Goal: Answer question/provide support

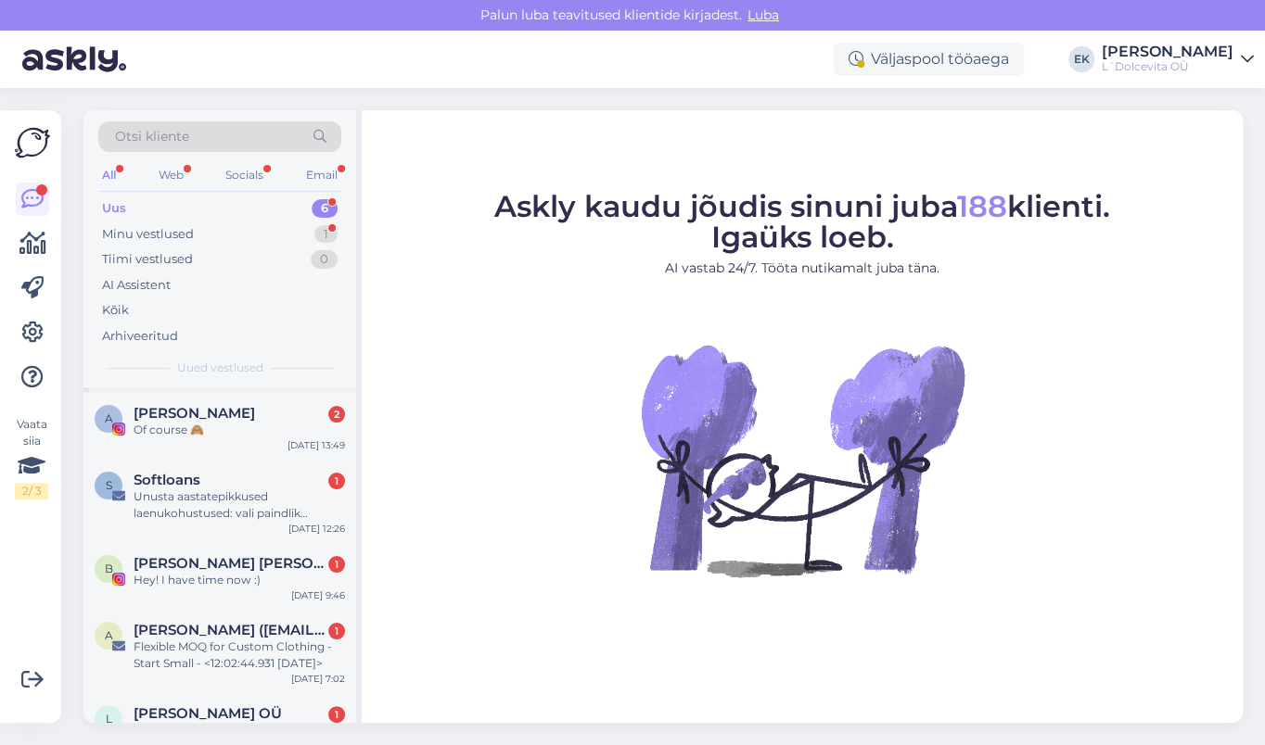
scroll to position [115, 0]
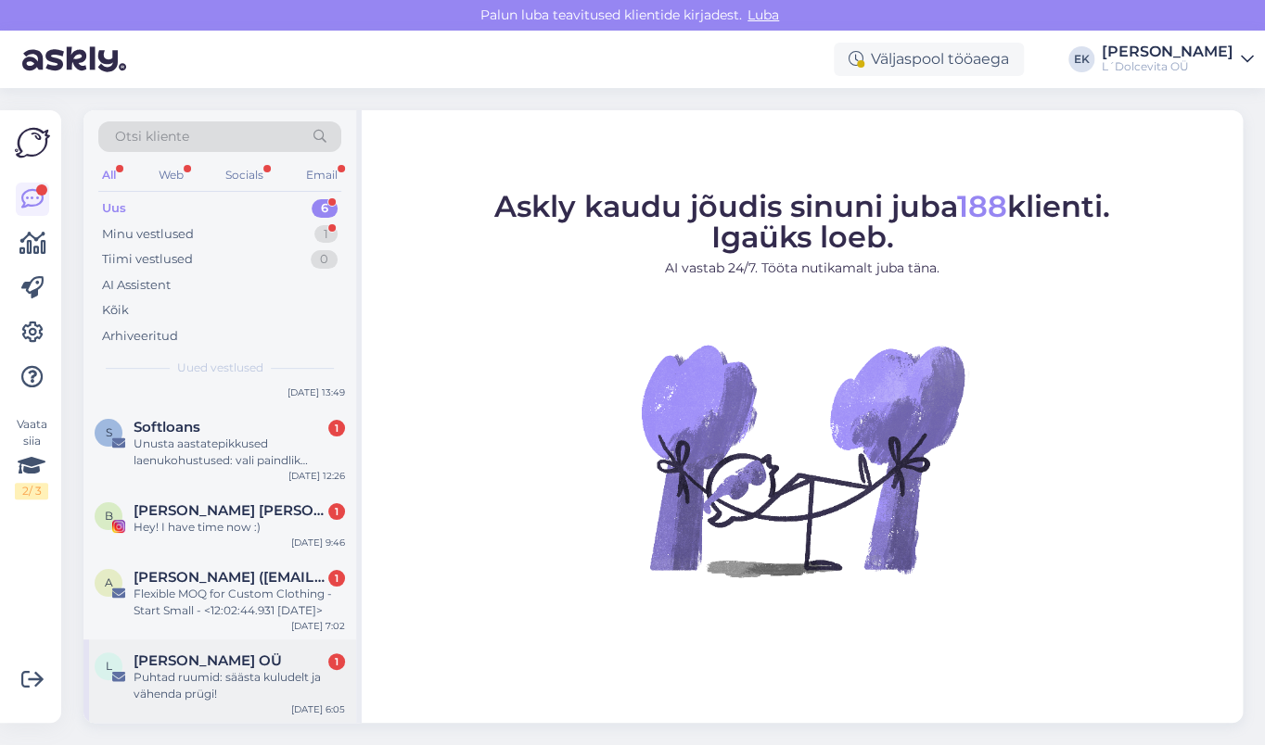
click at [195, 675] on div "Puhtad ruumid: säästa kuludelt ja vähenda prügi!" at bounding box center [239, 685] width 211 height 33
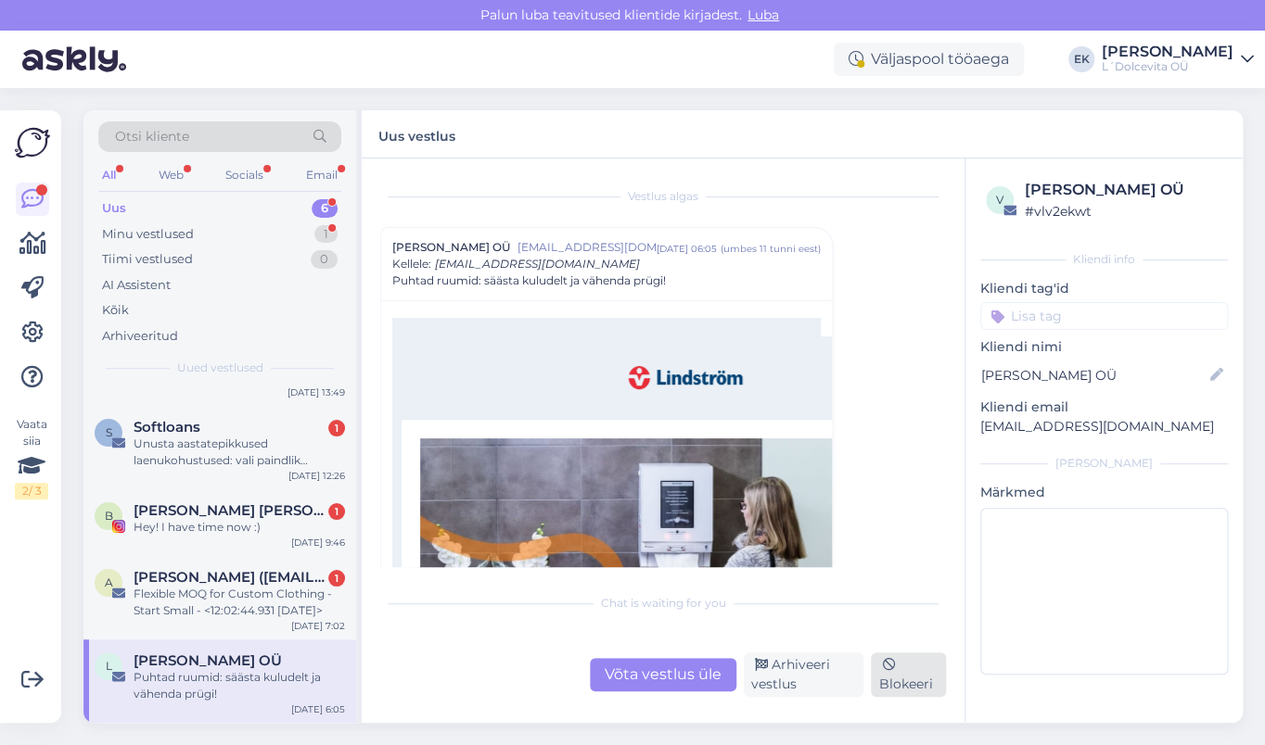
click at [913, 687] on div "Blokeeri" at bounding box center [908, 675] width 75 height 45
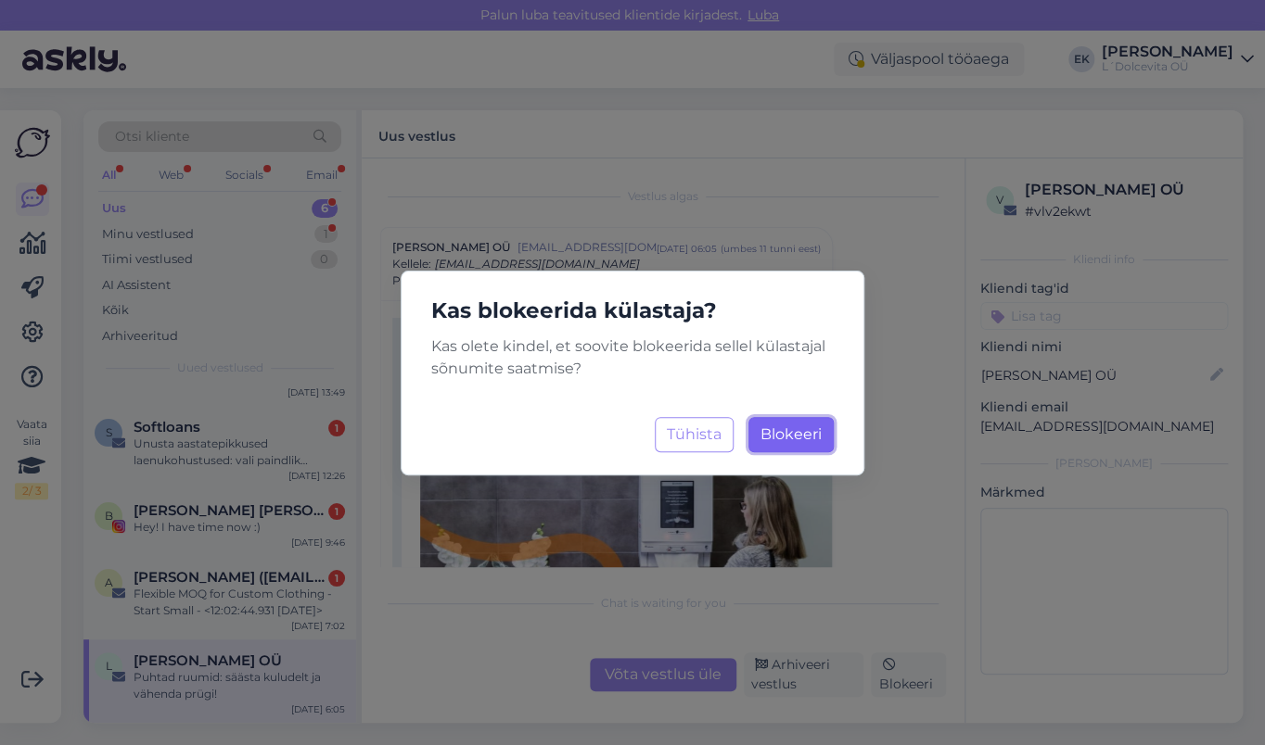
click at [768, 429] on span "Blokeeri" at bounding box center [790, 435] width 61 height 18
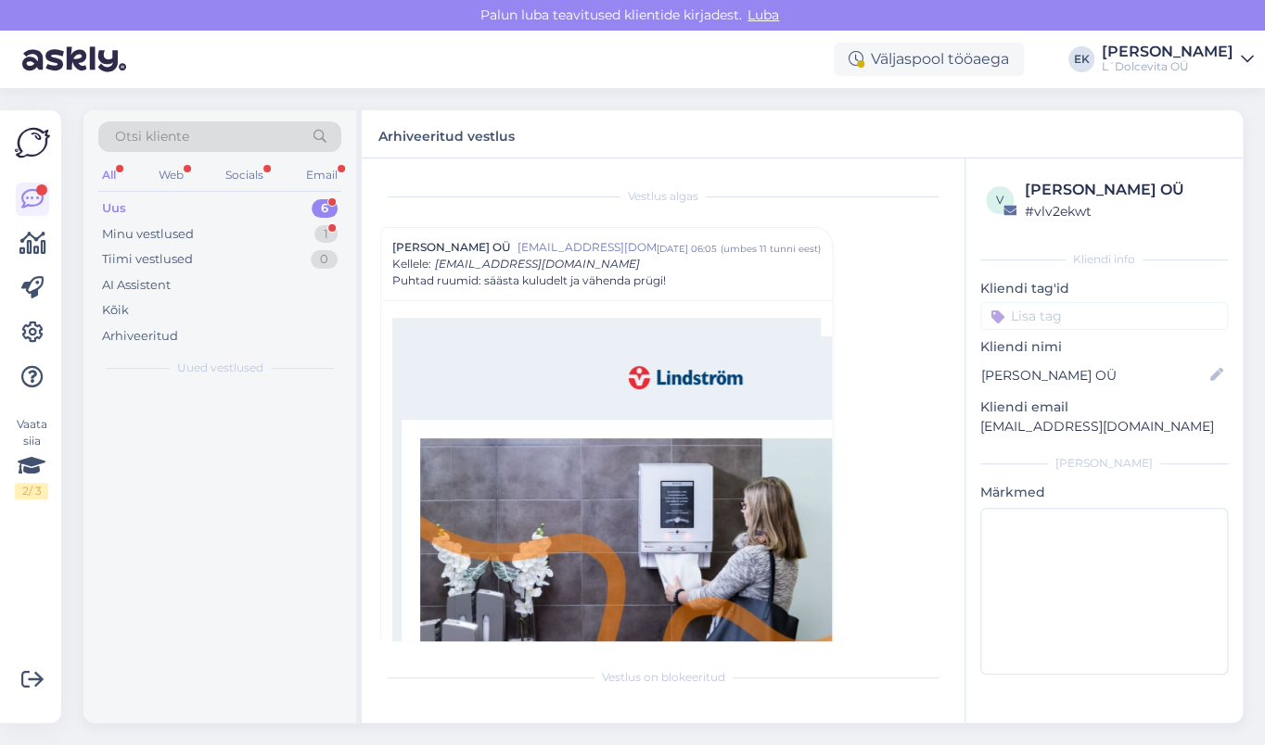
scroll to position [0, 0]
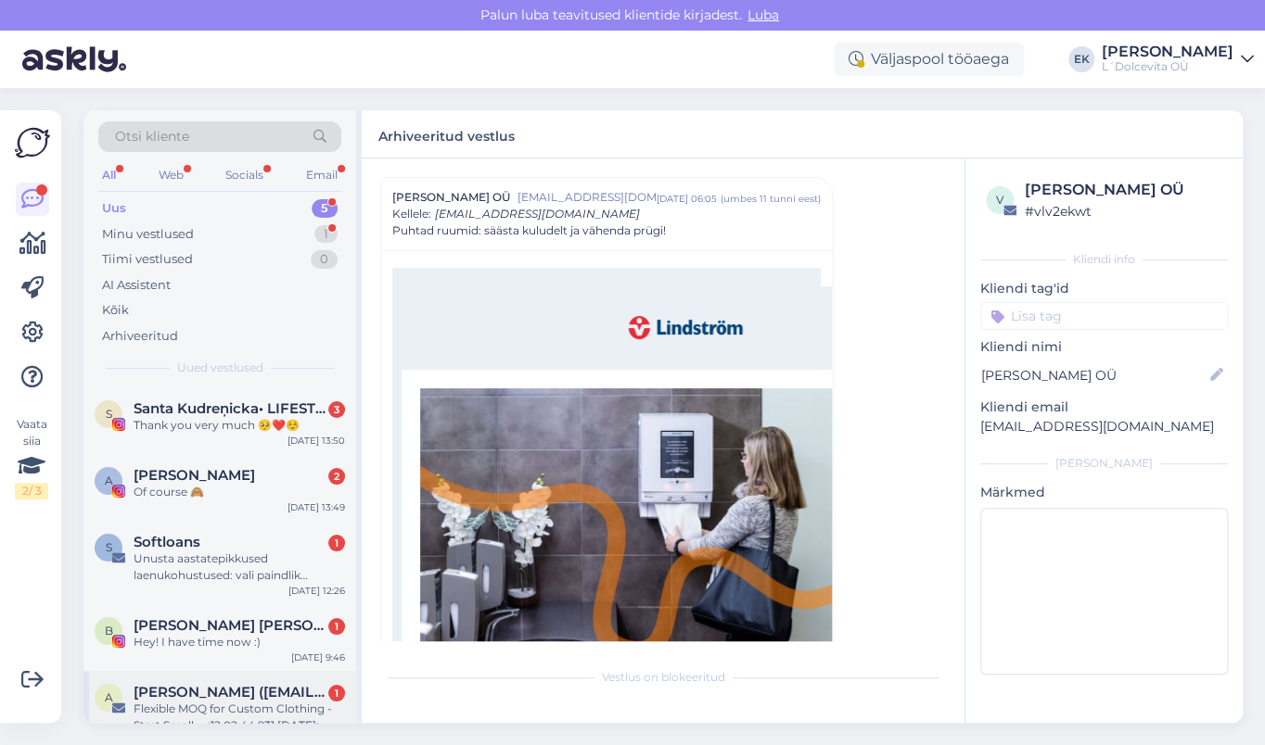
click at [208, 693] on span "[PERSON_NAME] ([EMAIL_ADDRESS][DOMAIN_NAME])" at bounding box center [230, 692] width 193 height 17
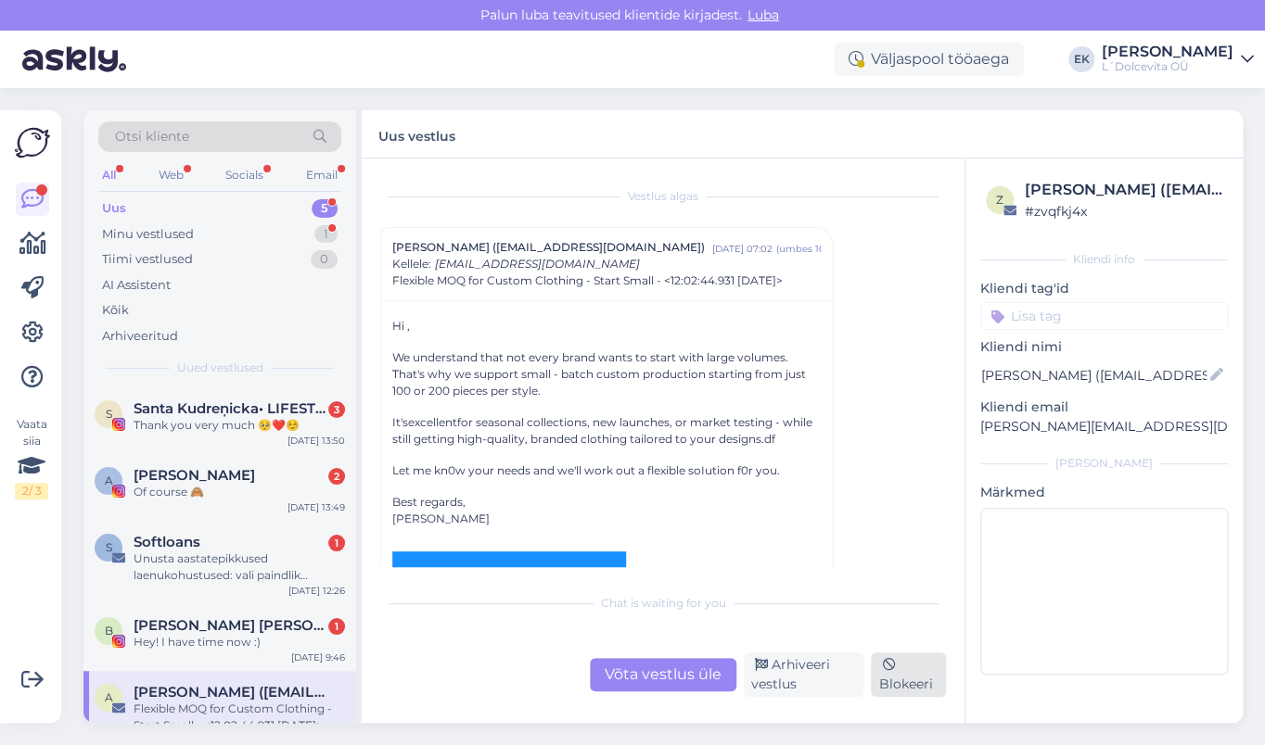
click at [912, 678] on div "Blokeeri" at bounding box center [908, 675] width 75 height 45
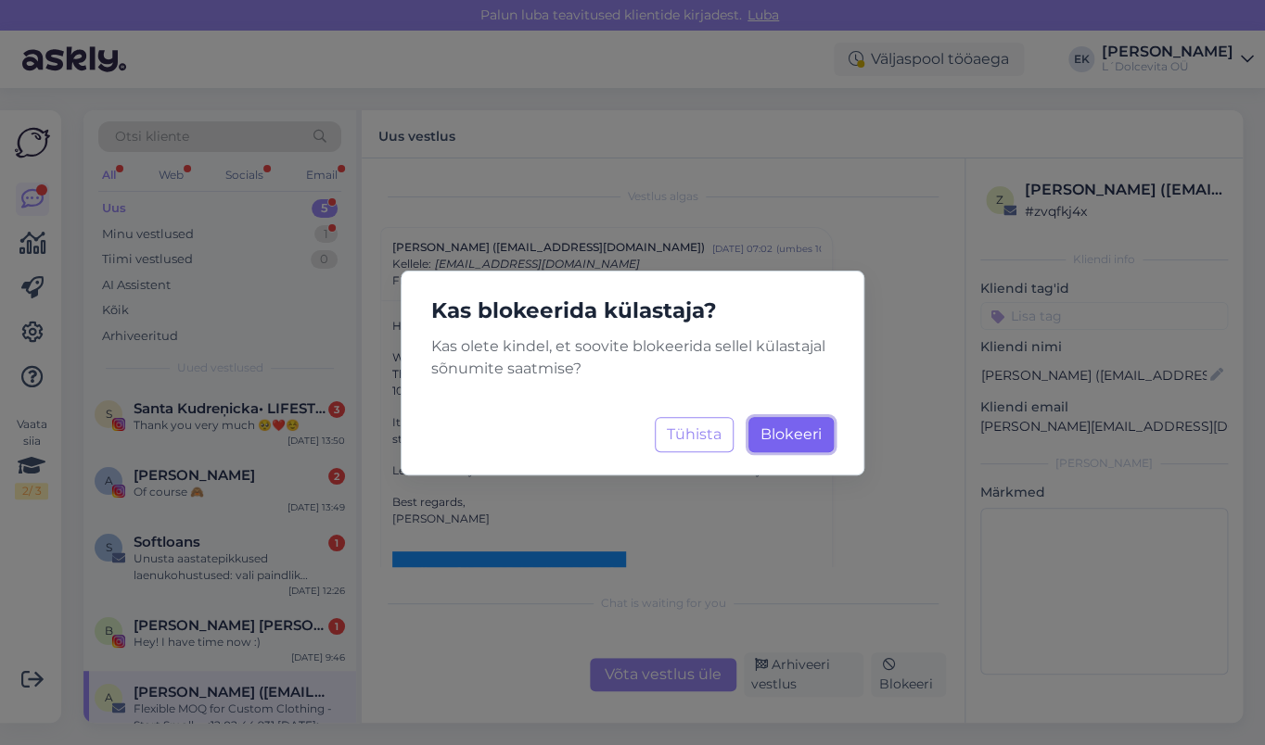
click at [770, 443] on button "Blokeeri Laadimine..." at bounding box center [790, 434] width 85 height 35
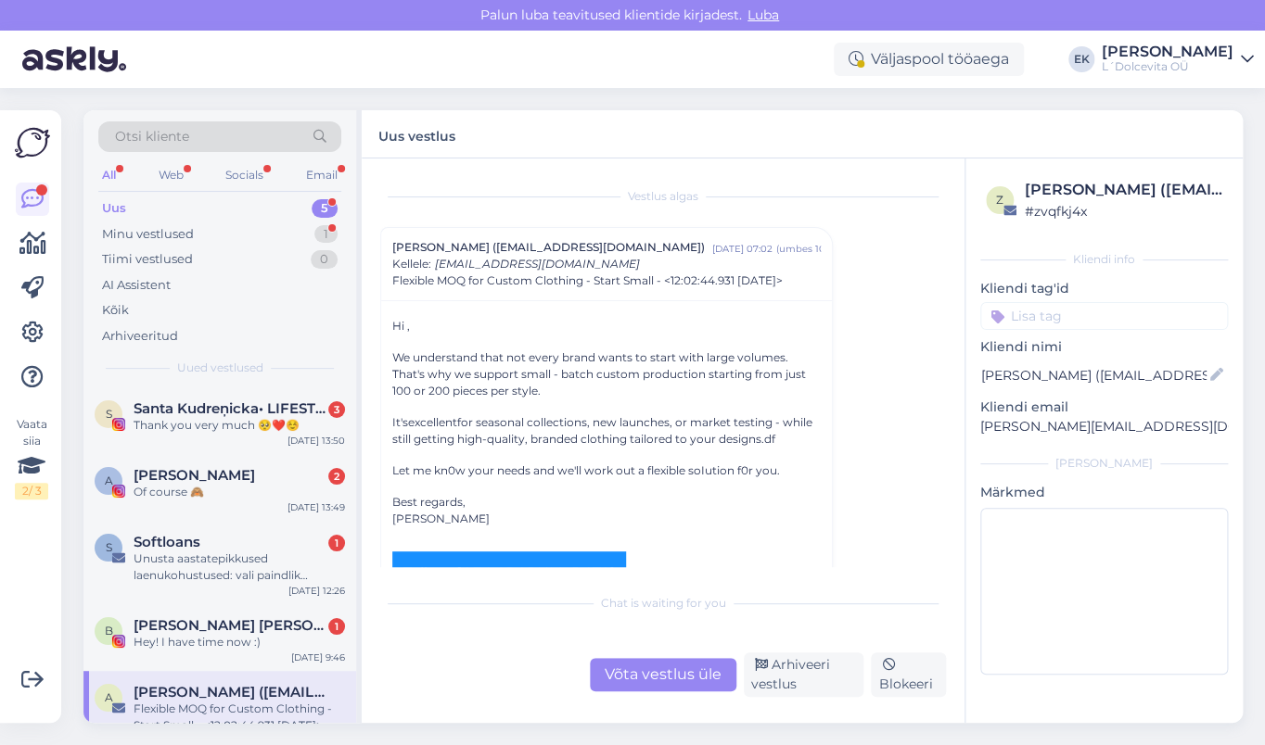
scroll to position [50, 0]
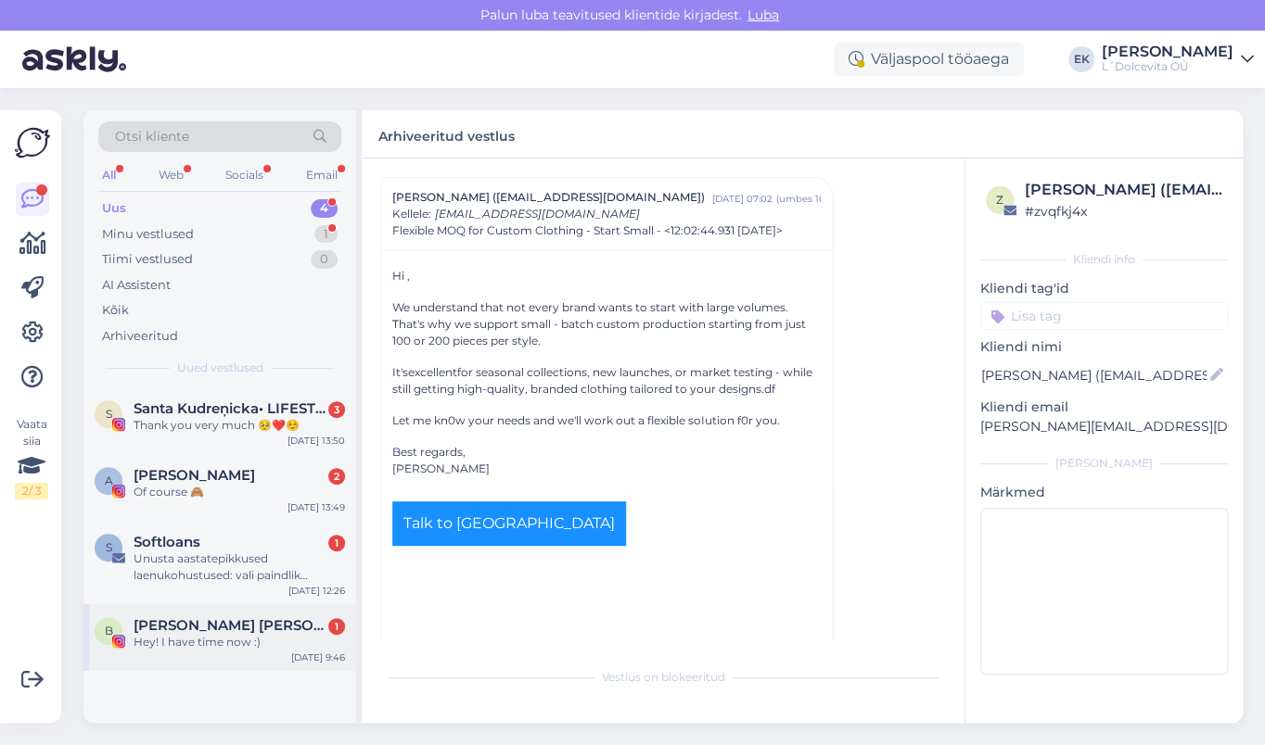
click at [193, 645] on div "Hey! I have time now :)" at bounding box center [239, 642] width 211 height 17
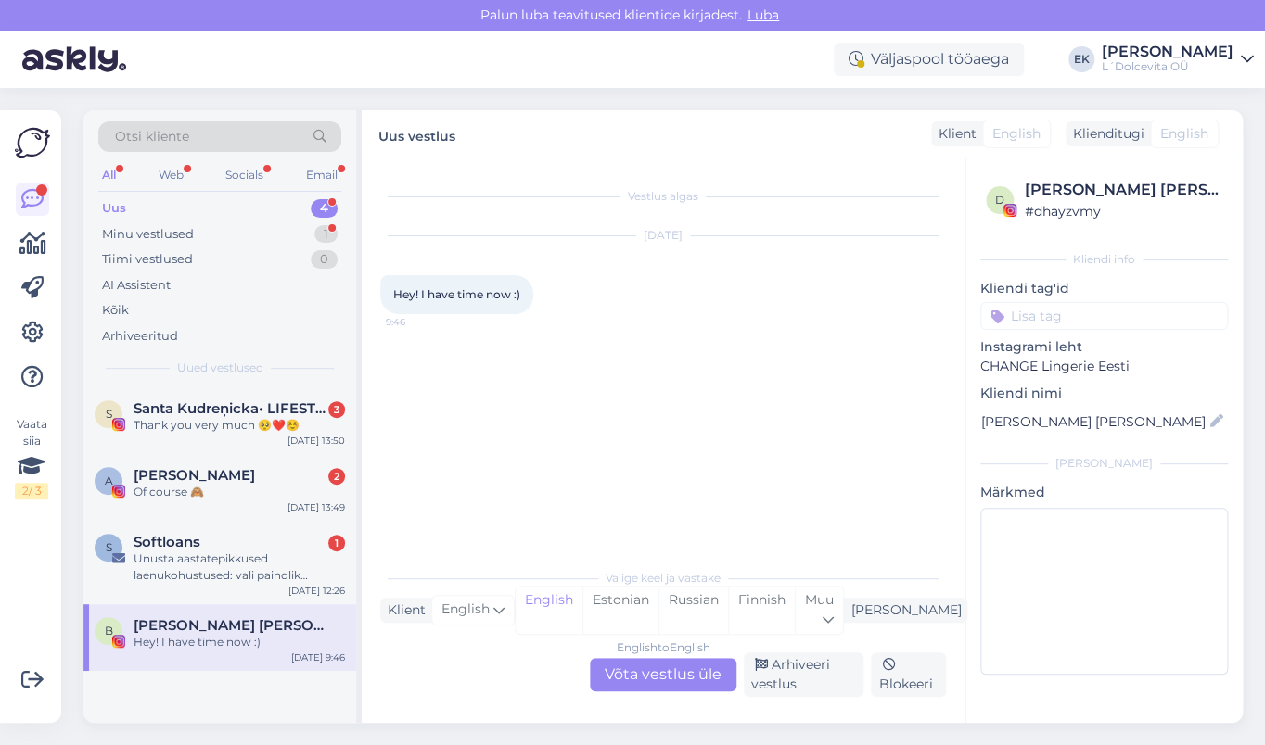
scroll to position [0, 0]
click at [182, 551] on div "Unusta aastatepikkused laenukohustused: vali paindlik rahastus" at bounding box center [239, 567] width 211 height 33
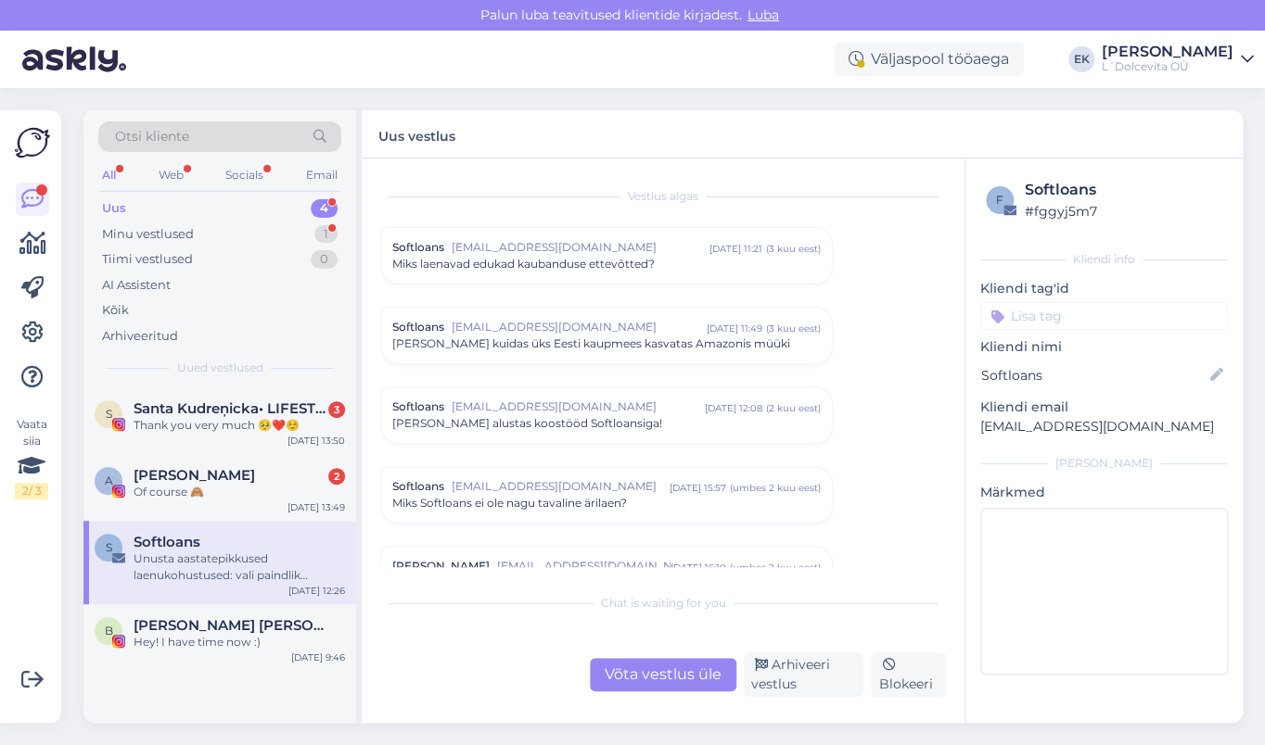
scroll to position [588, 0]
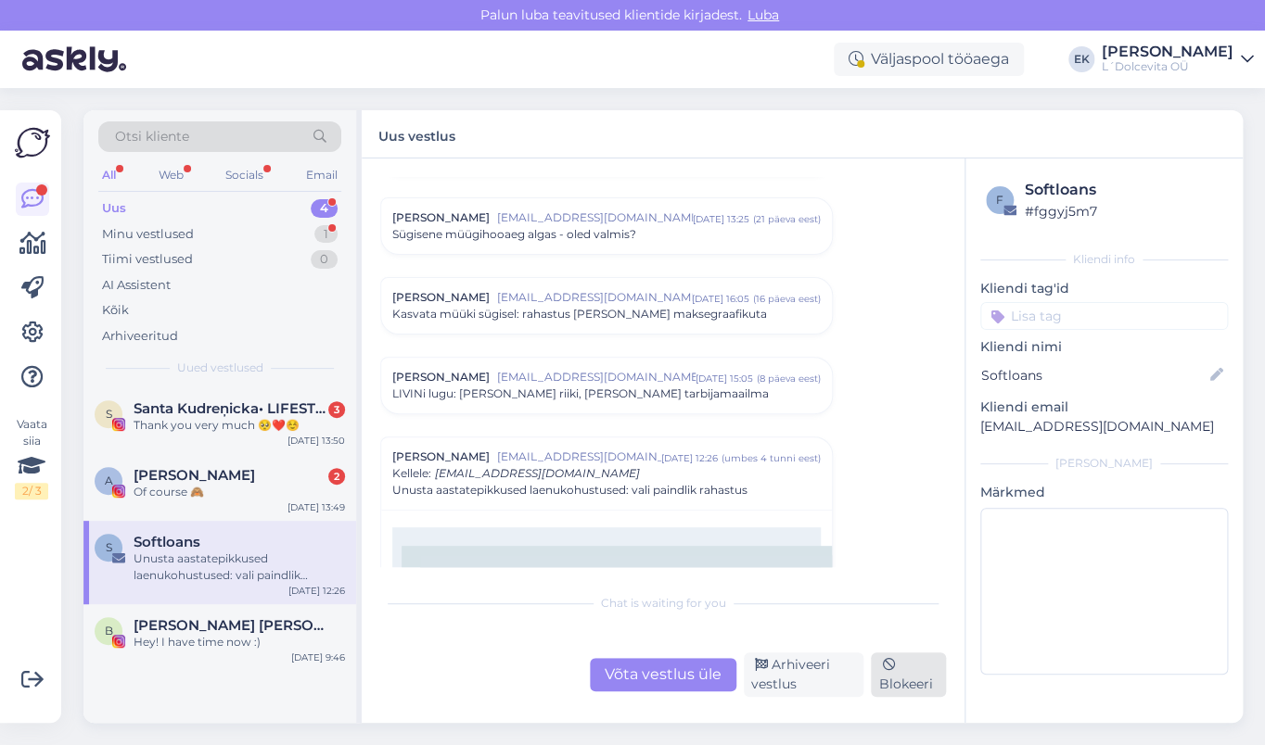
click at [915, 681] on div "Blokeeri" at bounding box center [908, 675] width 75 height 45
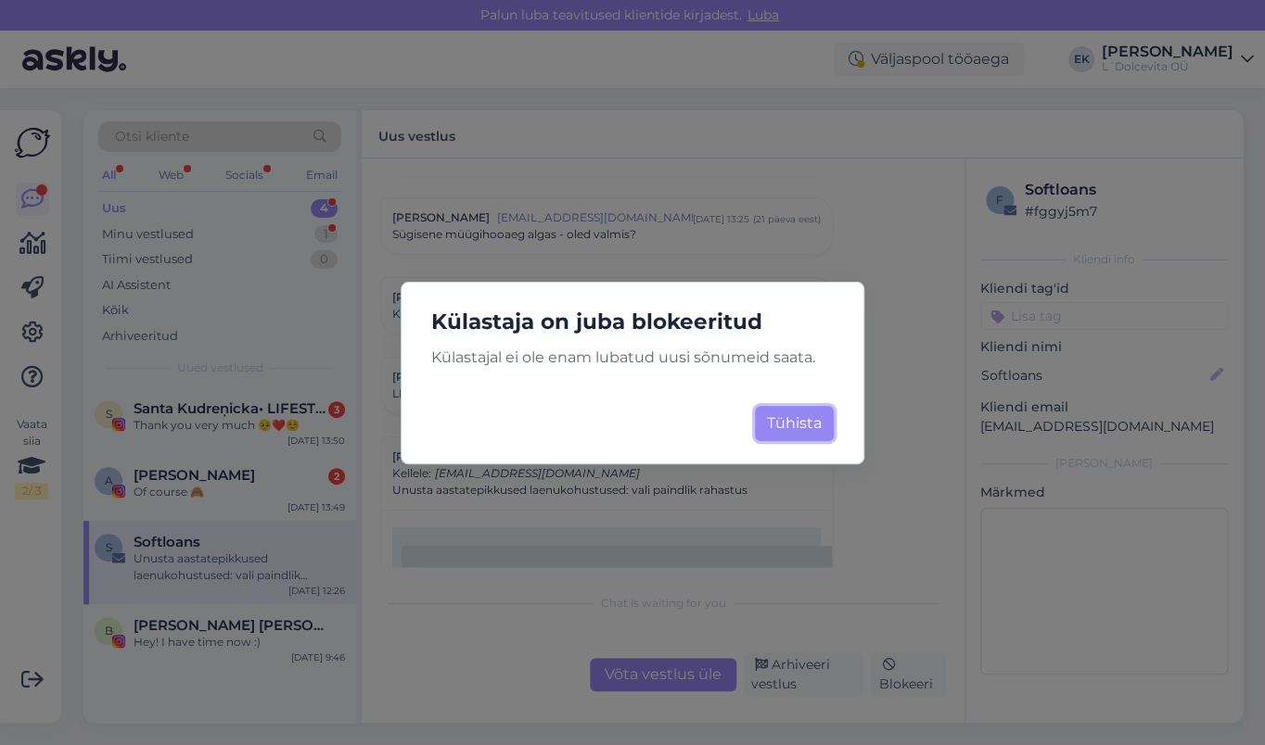
click at [796, 422] on button "Tühista" at bounding box center [794, 423] width 79 height 35
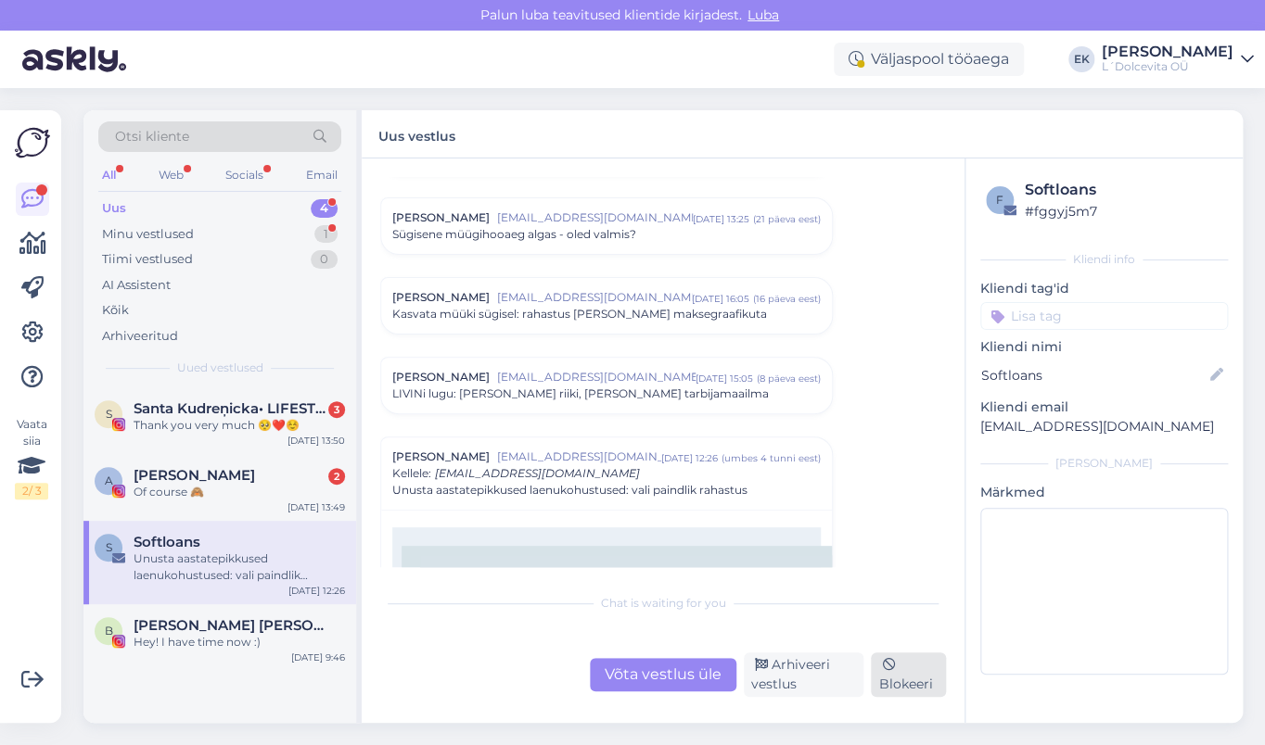
click at [906, 675] on div "Blokeeri" at bounding box center [908, 675] width 75 height 45
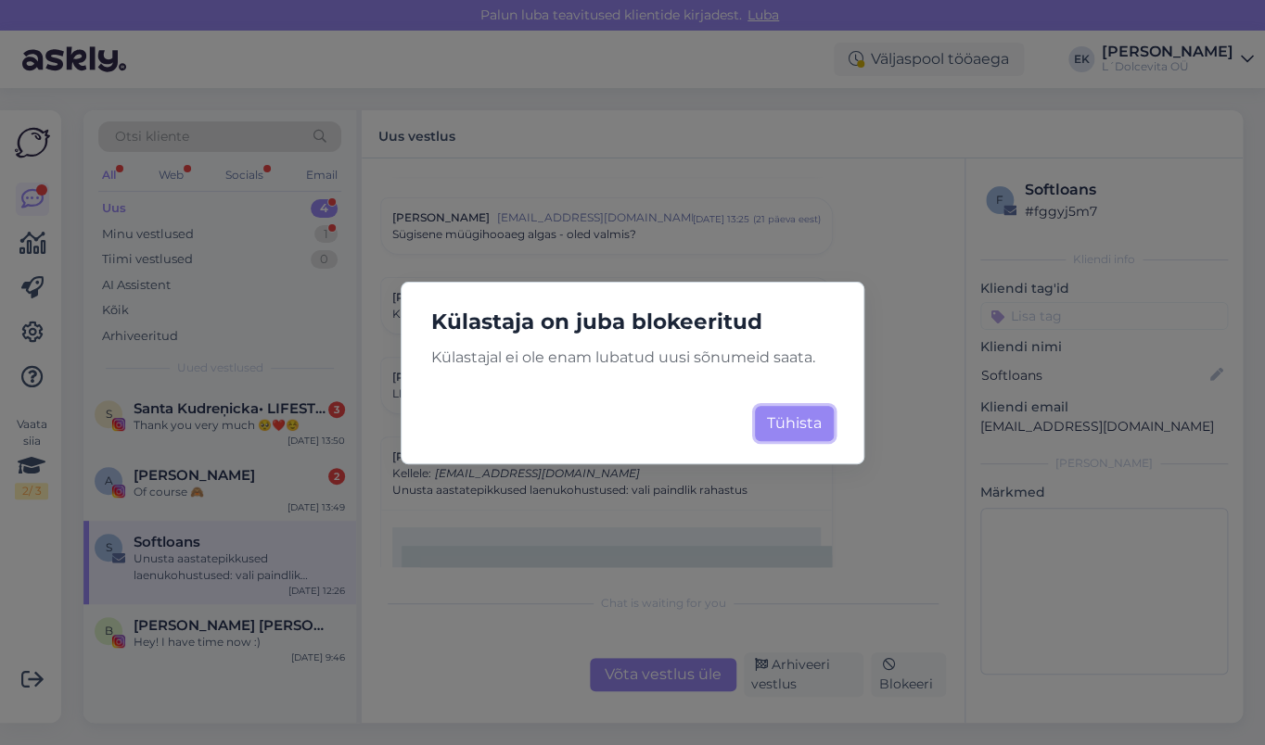
click at [785, 426] on button "Tühista" at bounding box center [794, 423] width 79 height 35
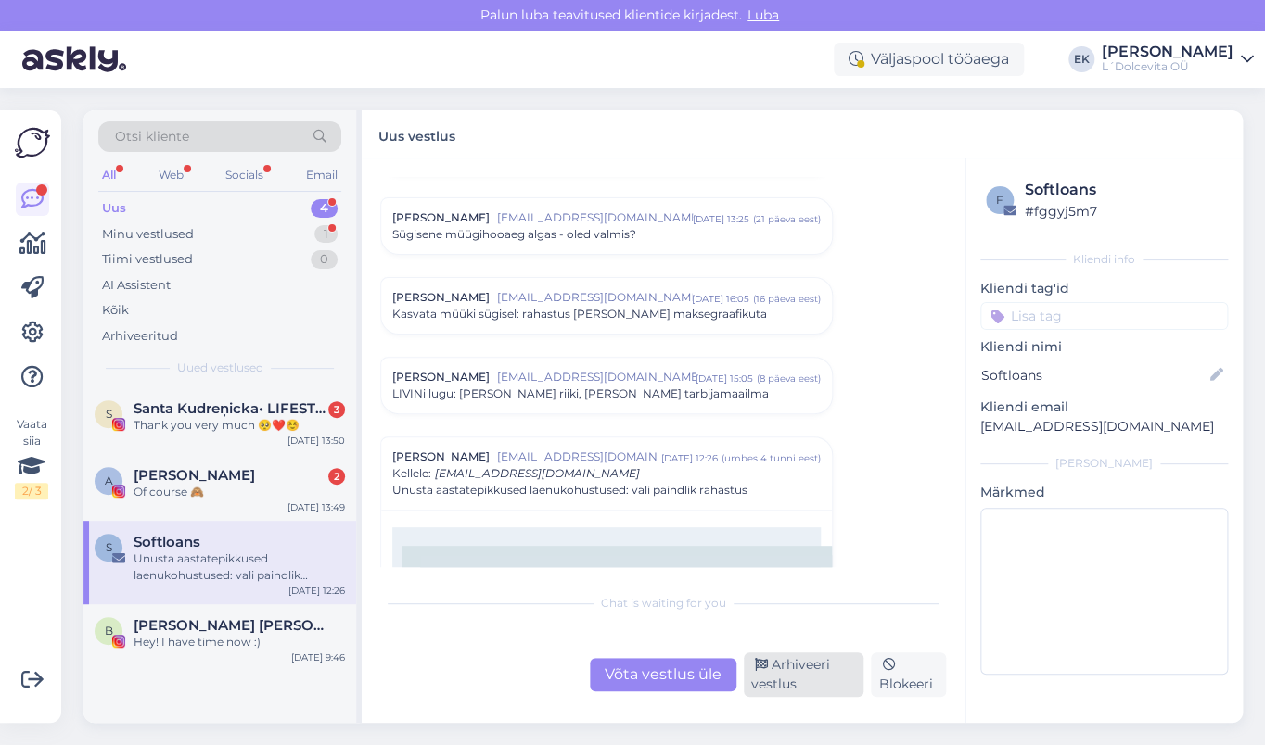
click at [808, 674] on div "Arhiveeri vestlus" at bounding box center [804, 675] width 120 height 45
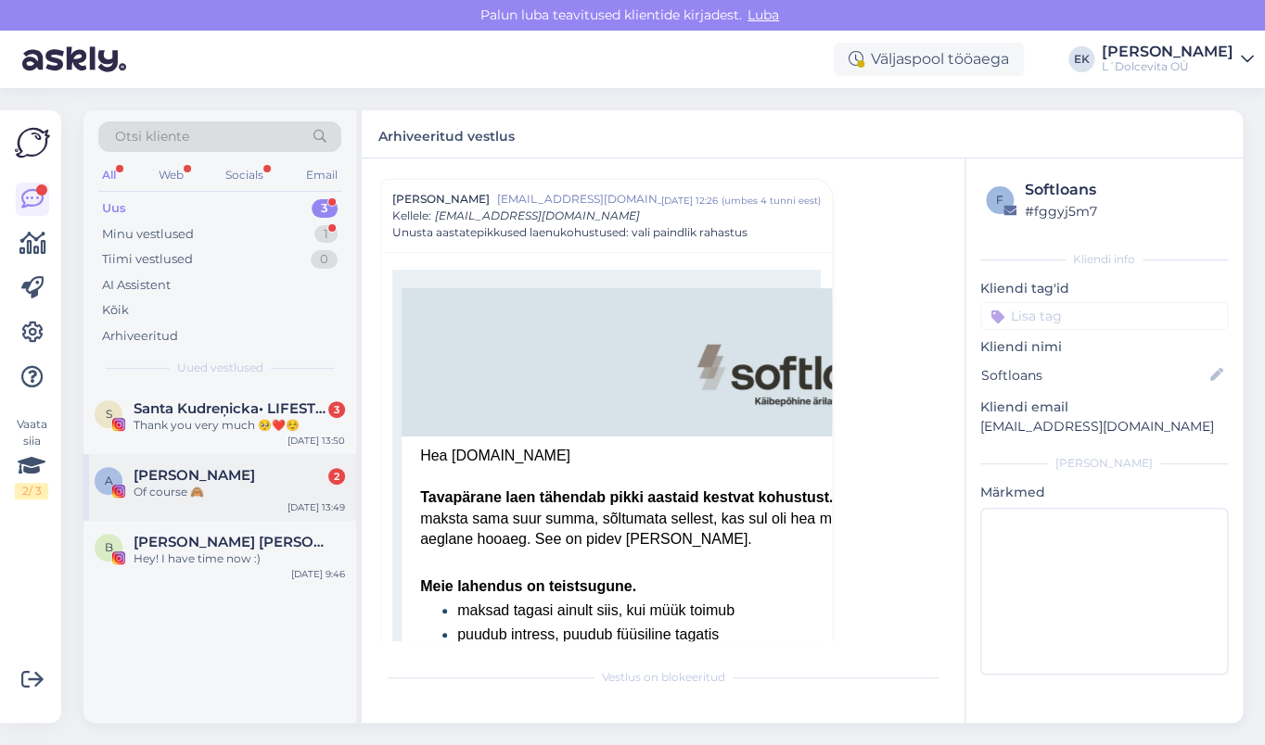
click at [207, 477] on span "Anita Sibul" at bounding box center [194, 475] width 121 height 17
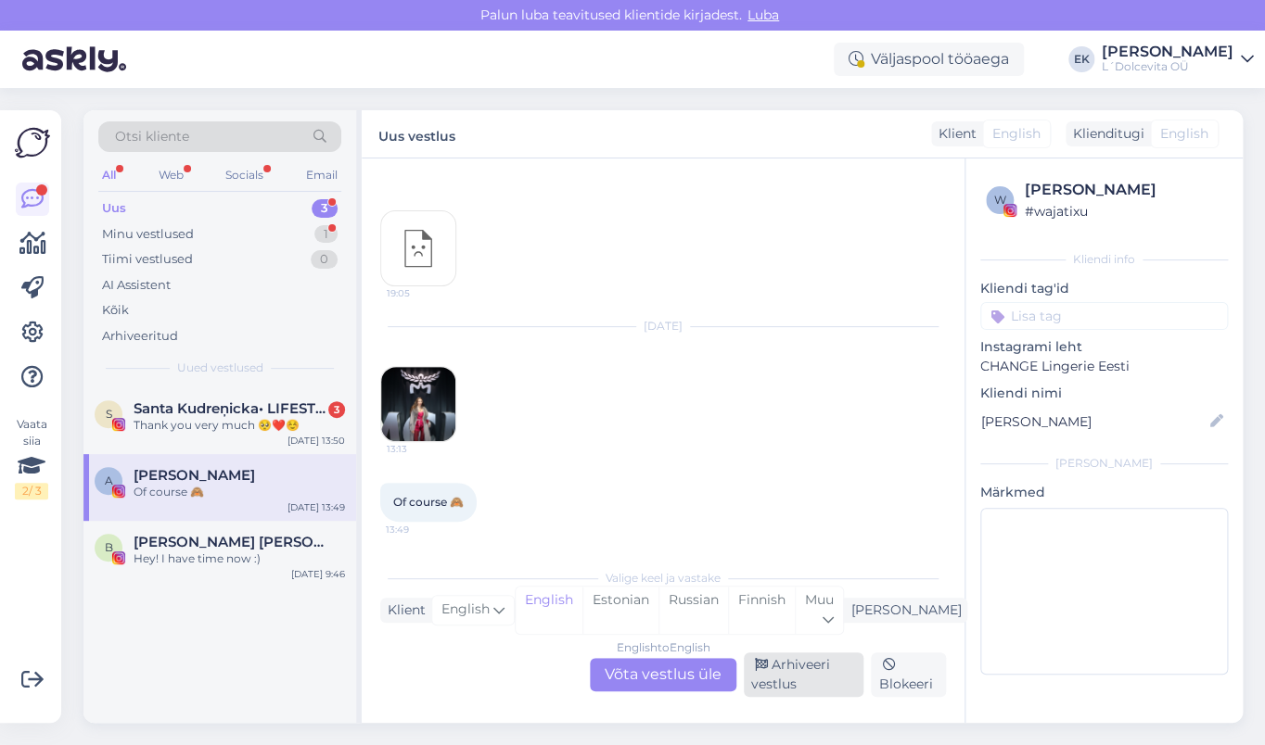
click at [808, 682] on div "Arhiveeri vestlus" at bounding box center [804, 675] width 120 height 45
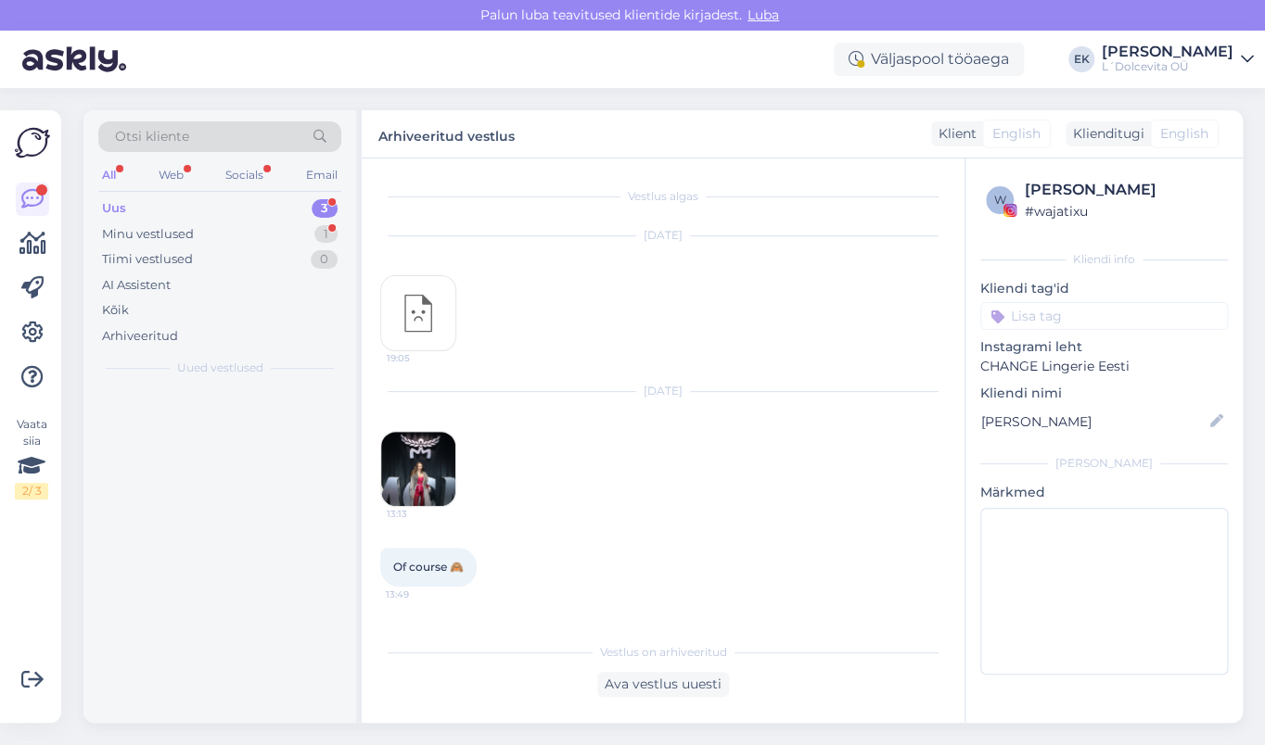
scroll to position [0, 0]
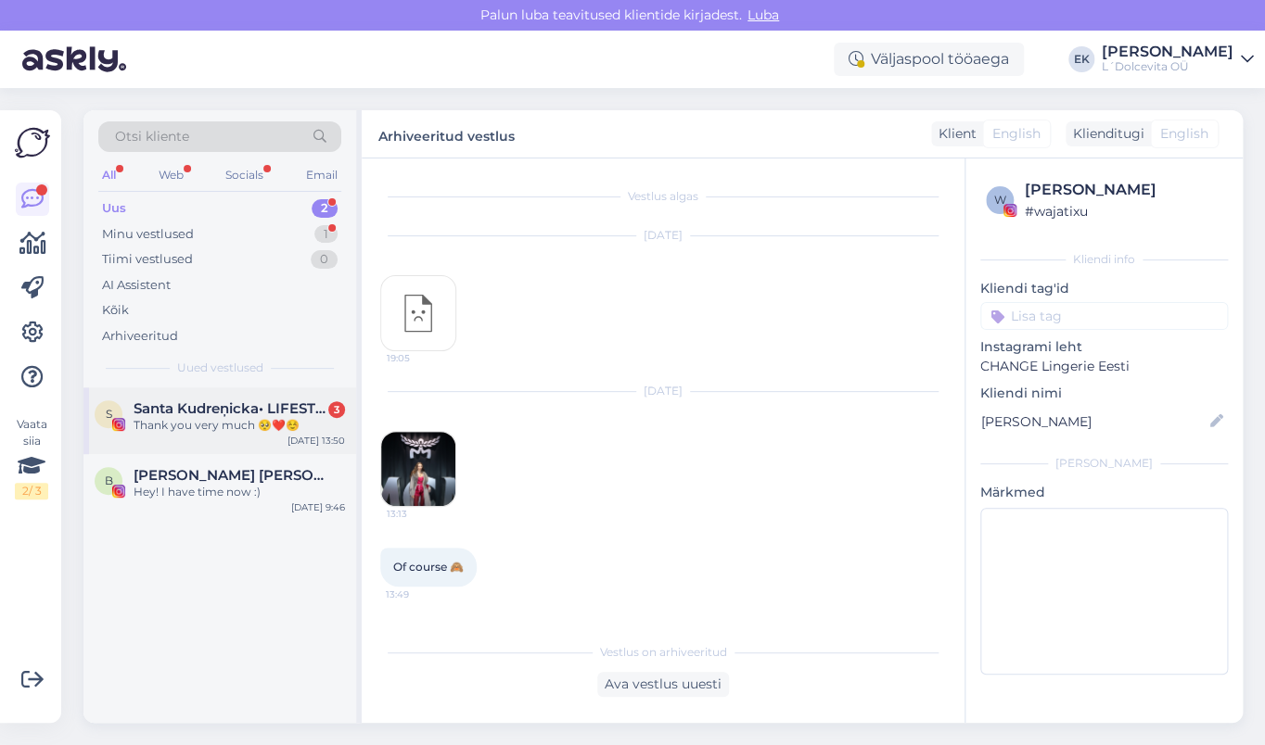
click at [156, 413] on span "Santa Kudreņicka• LIFESTYLE" at bounding box center [230, 409] width 193 height 17
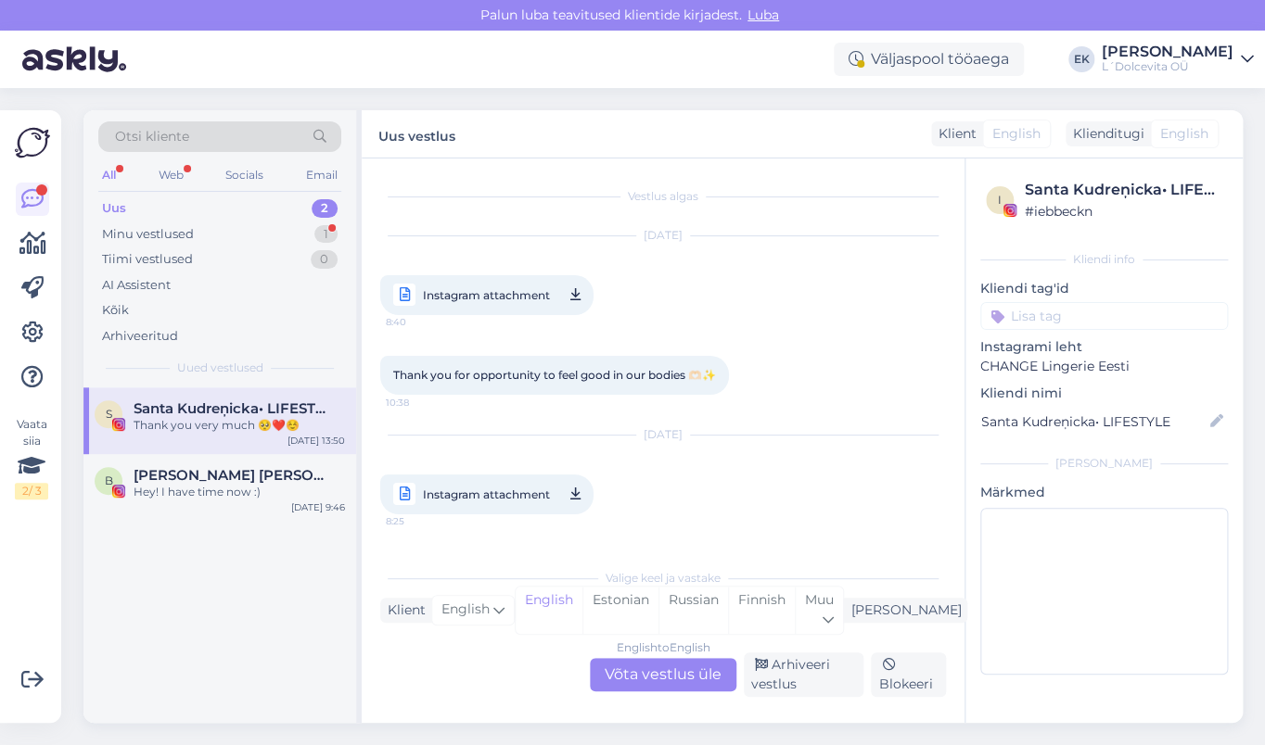
scroll to position [189, 0]
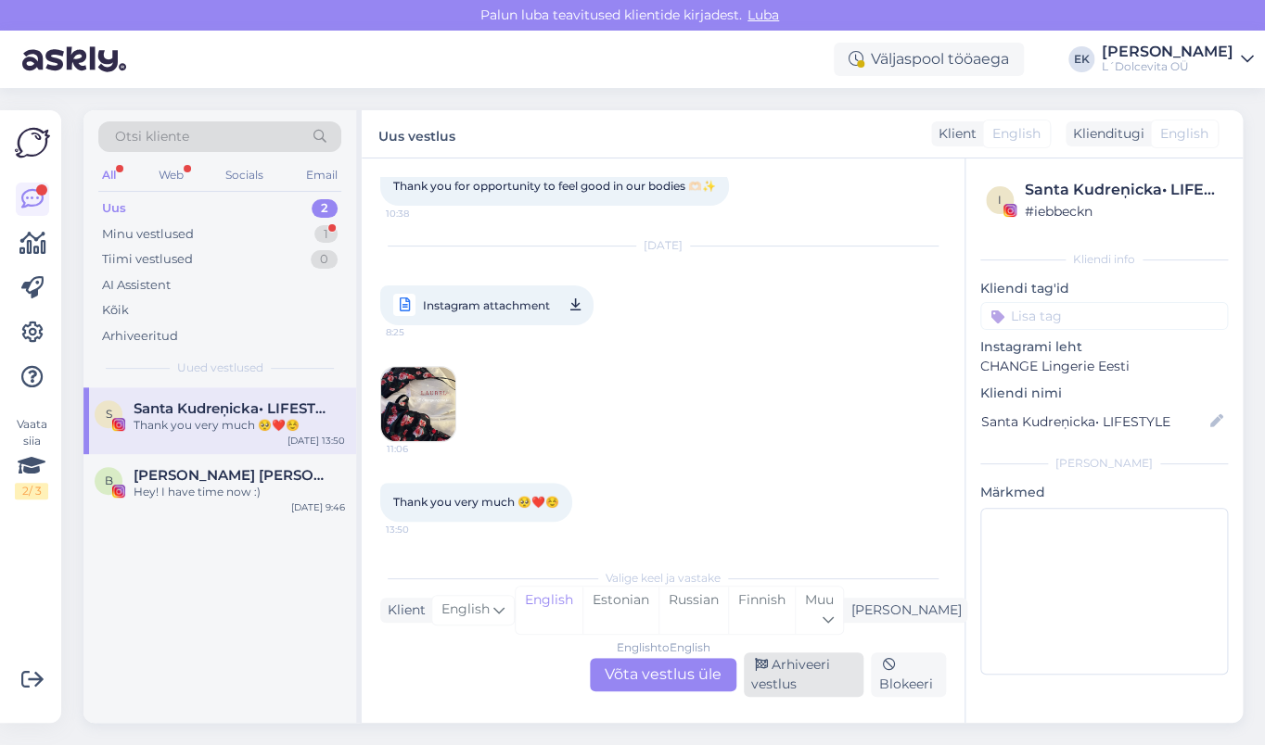
click at [791, 681] on div "Arhiveeri vestlus" at bounding box center [804, 675] width 120 height 45
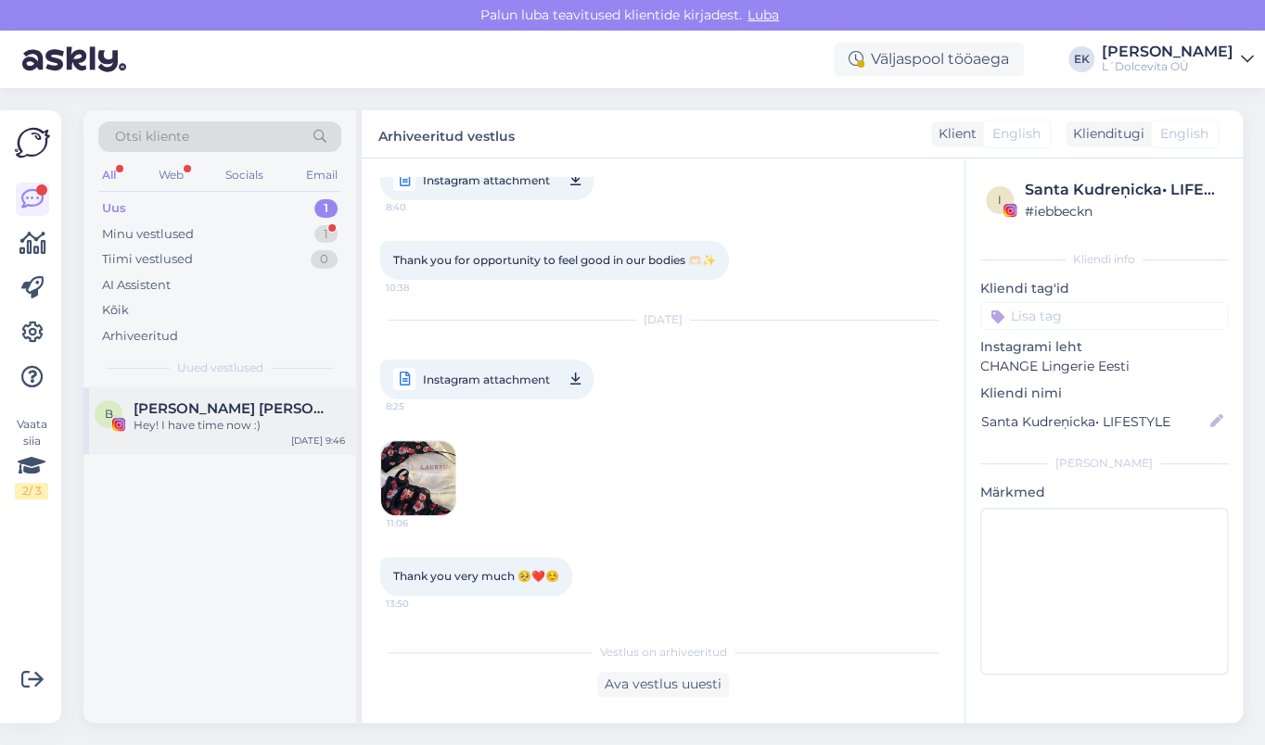
click at [172, 417] on div "Hey! I have time now :)" at bounding box center [239, 425] width 211 height 17
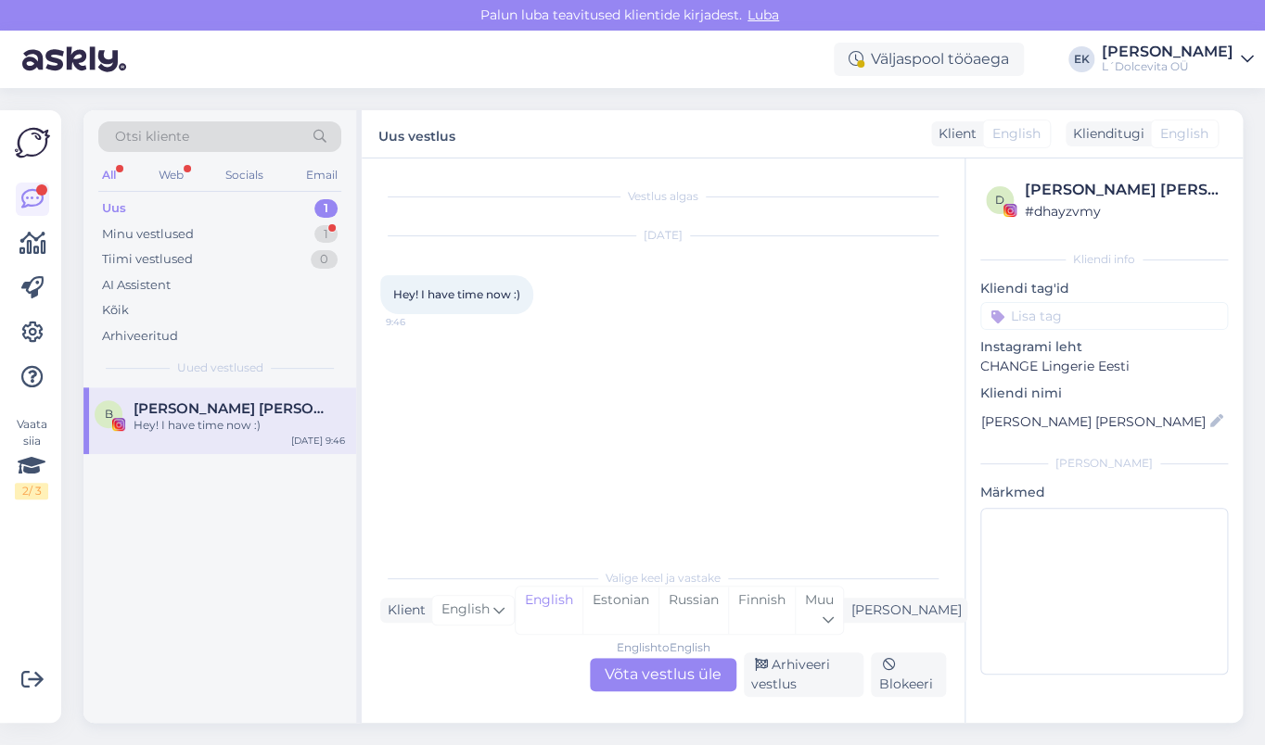
scroll to position [0, 0]
click at [819, 673] on div "Arhiveeri vestlus" at bounding box center [804, 675] width 120 height 45
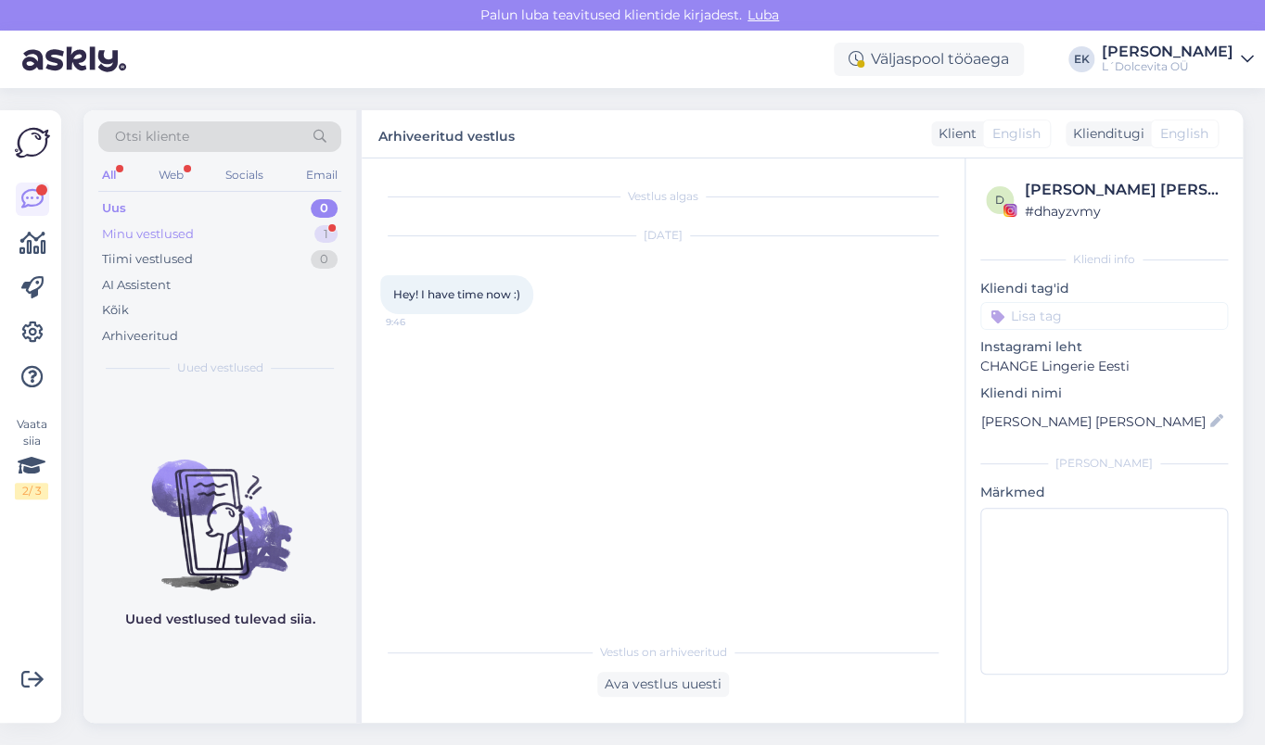
click at [193, 230] on div "Minu vestlused 1" at bounding box center [219, 235] width 243 height 26
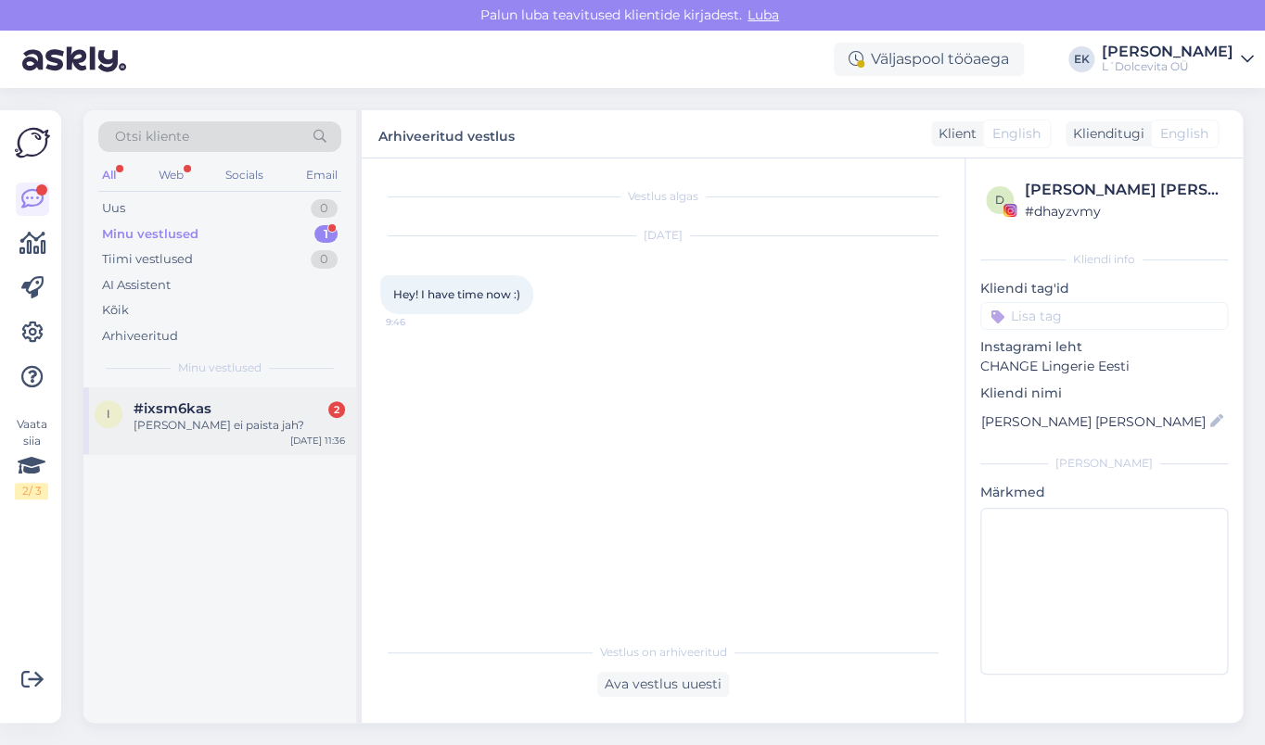
click at [182, 417] on div "[PERSON_NAME] ei paista jah?" at bounding box center [239, 425] width 211 height 17
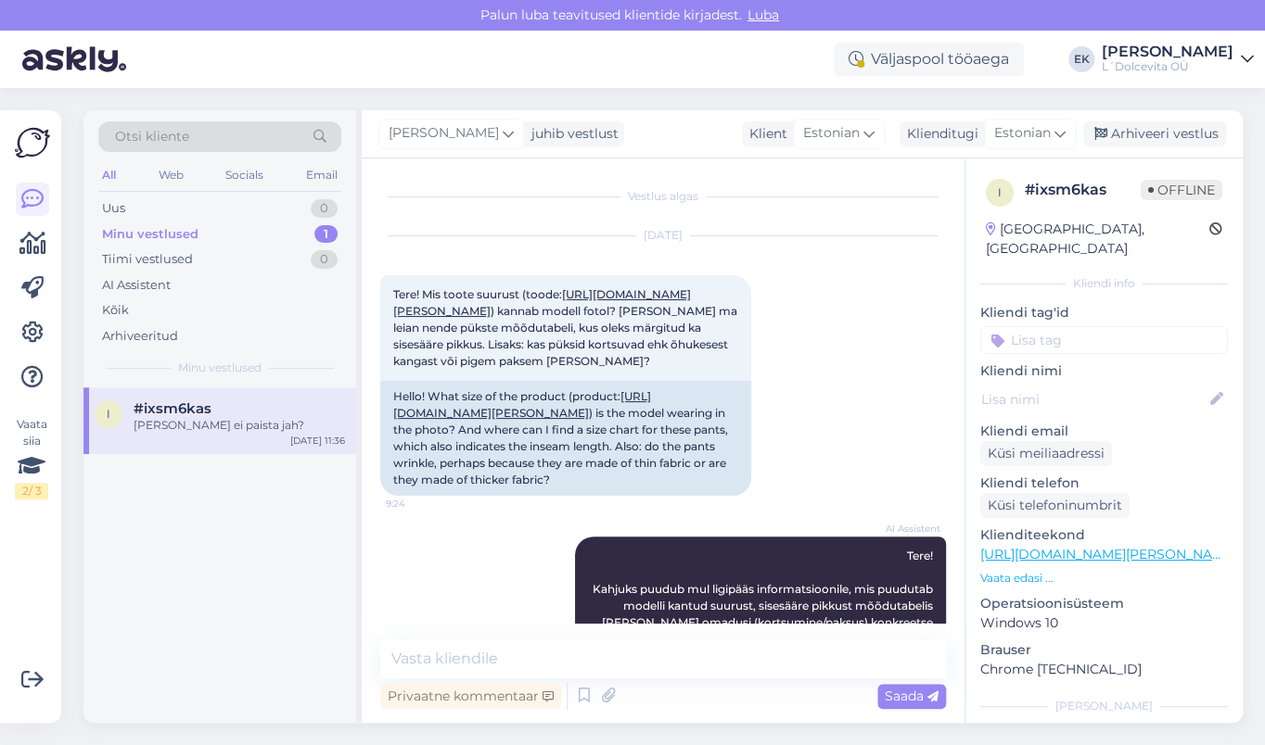
scroll to position [1036, 0]
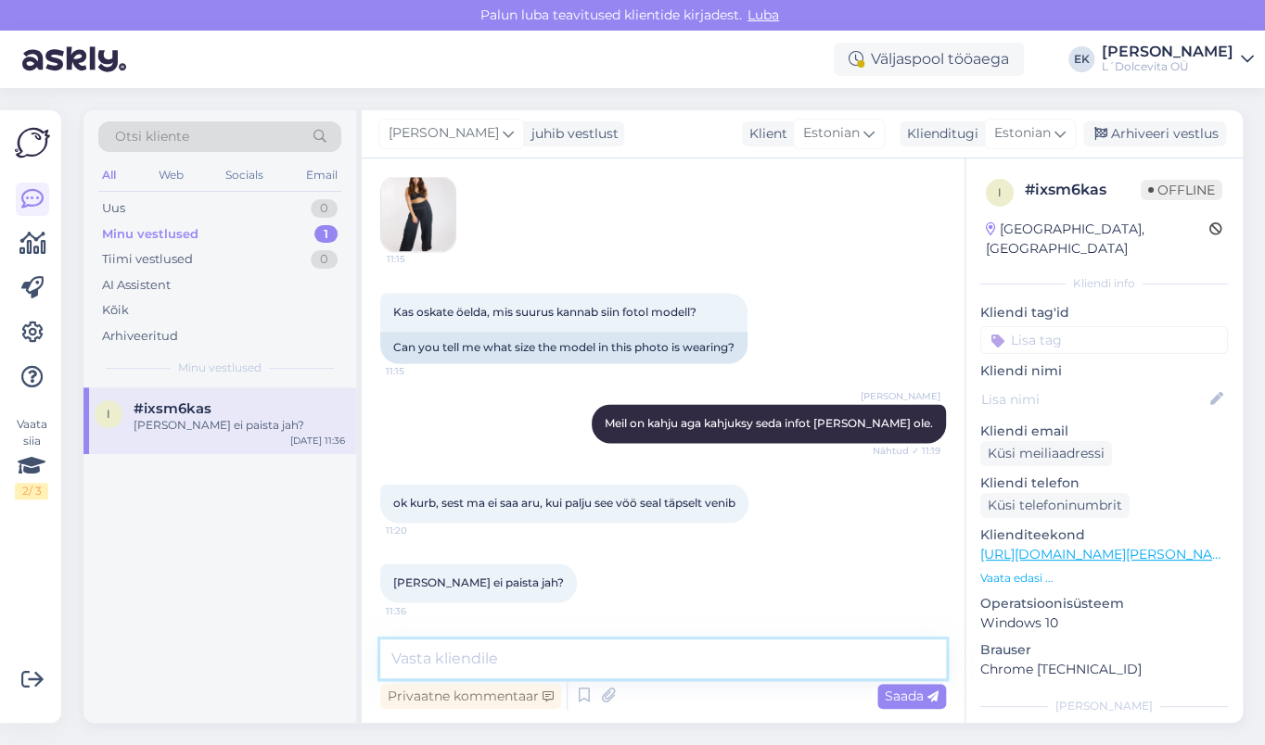
click at [543, 665] on textarea at bounding box center [663, 659] width 566 height 39
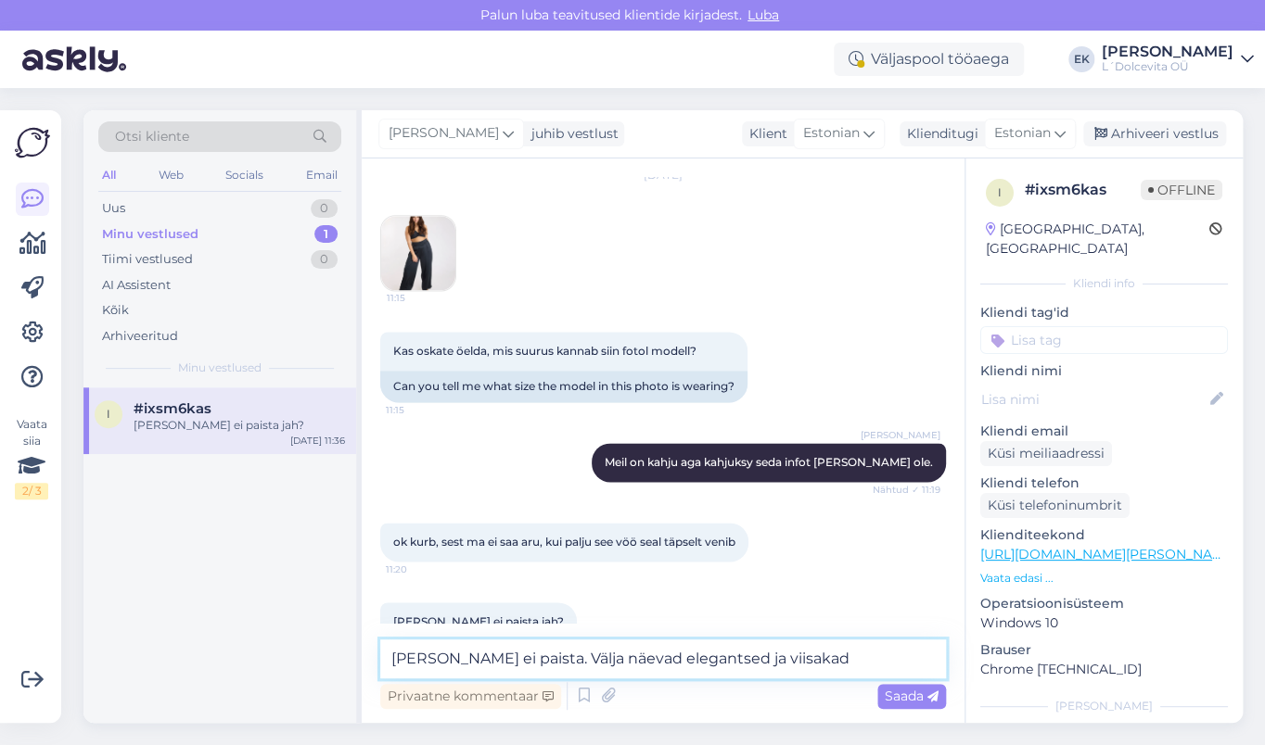
scroll to position [727, 0]
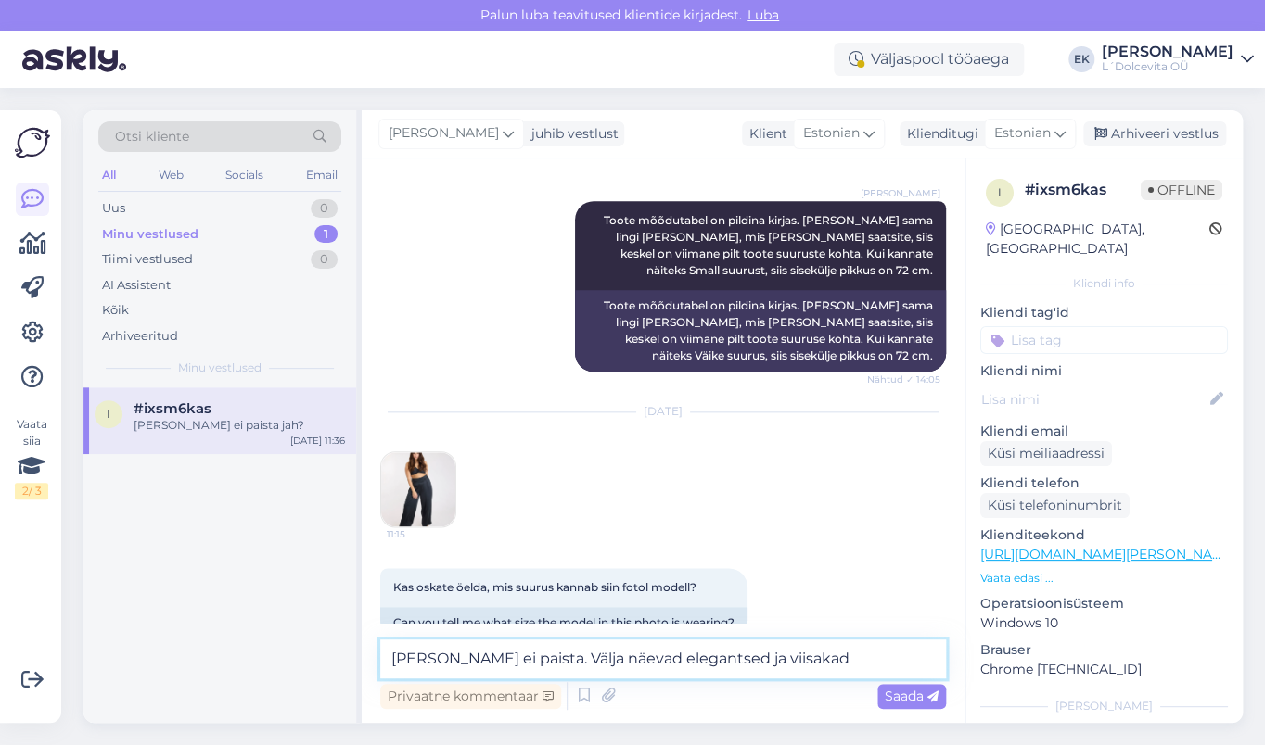
type textarea "Kangas läbi ei paista. Välja näevad elegantsed ja viisakad"
click at [423, 493] on img at bounding box center [418, 489] width 74 height 74
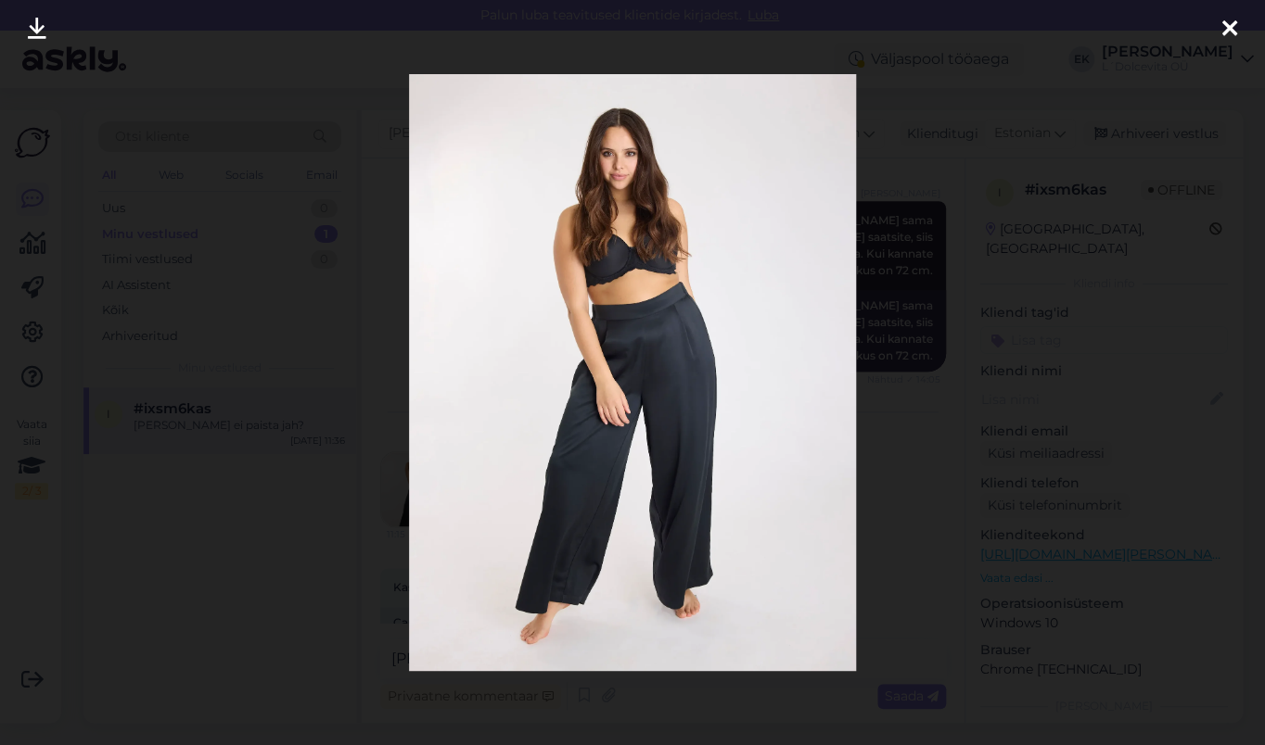
click at [1228, 24] on icon at bounding box center [1229, 30] width 15 height 24
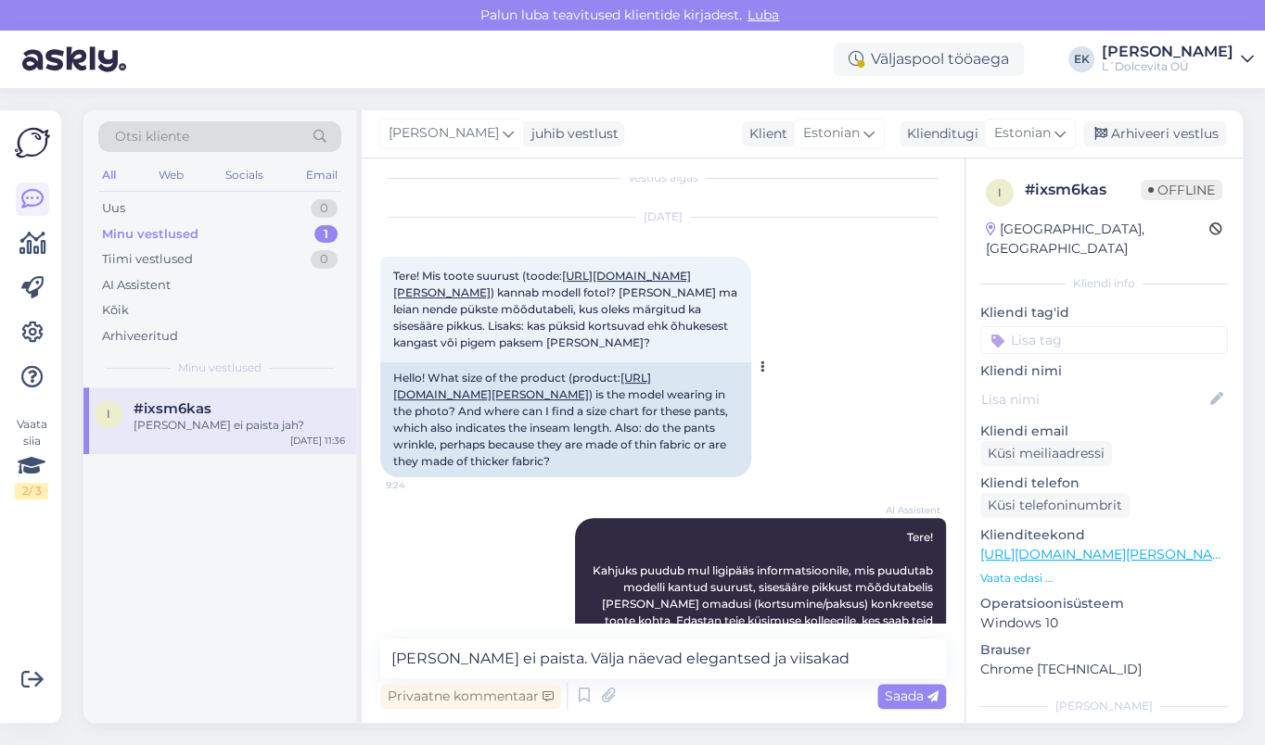
scroll to position [6, 0]
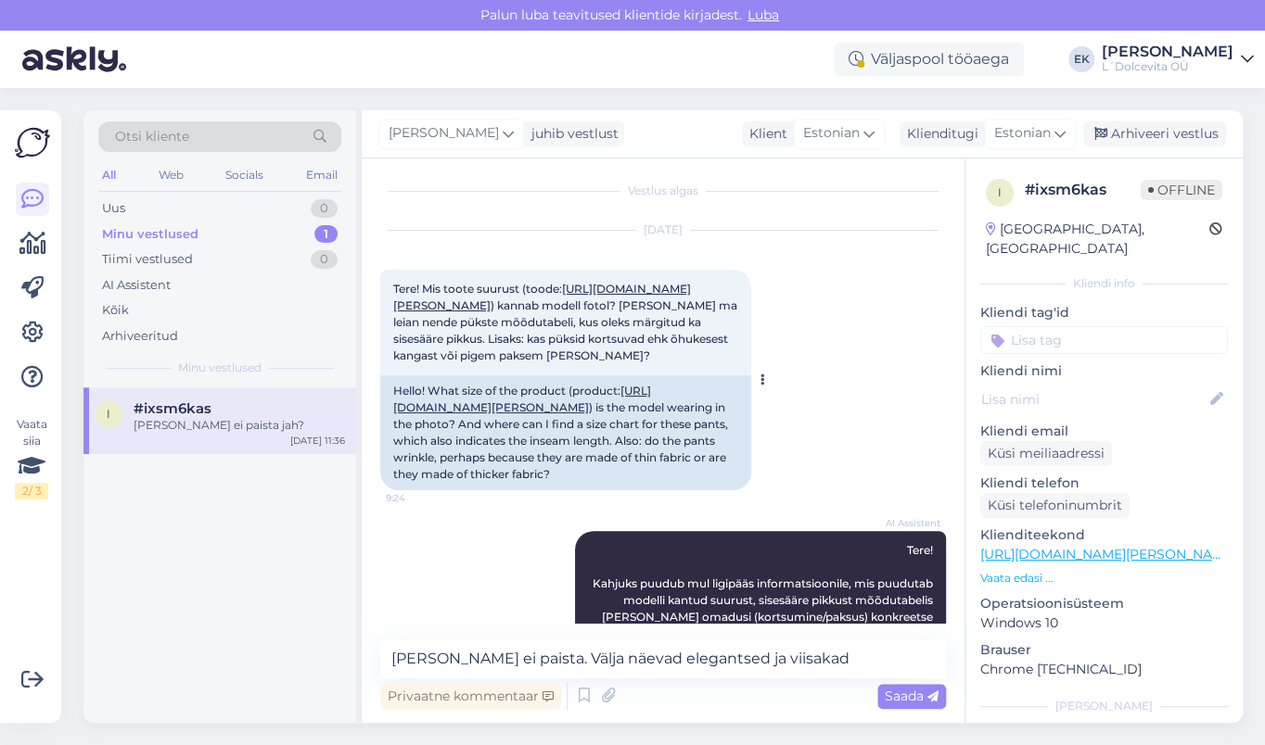
click at [534, 303] on link "[URL][DOMAIN_NAME][PERSON_NAME]" at bounding box center [542, 297] width 298 height 31
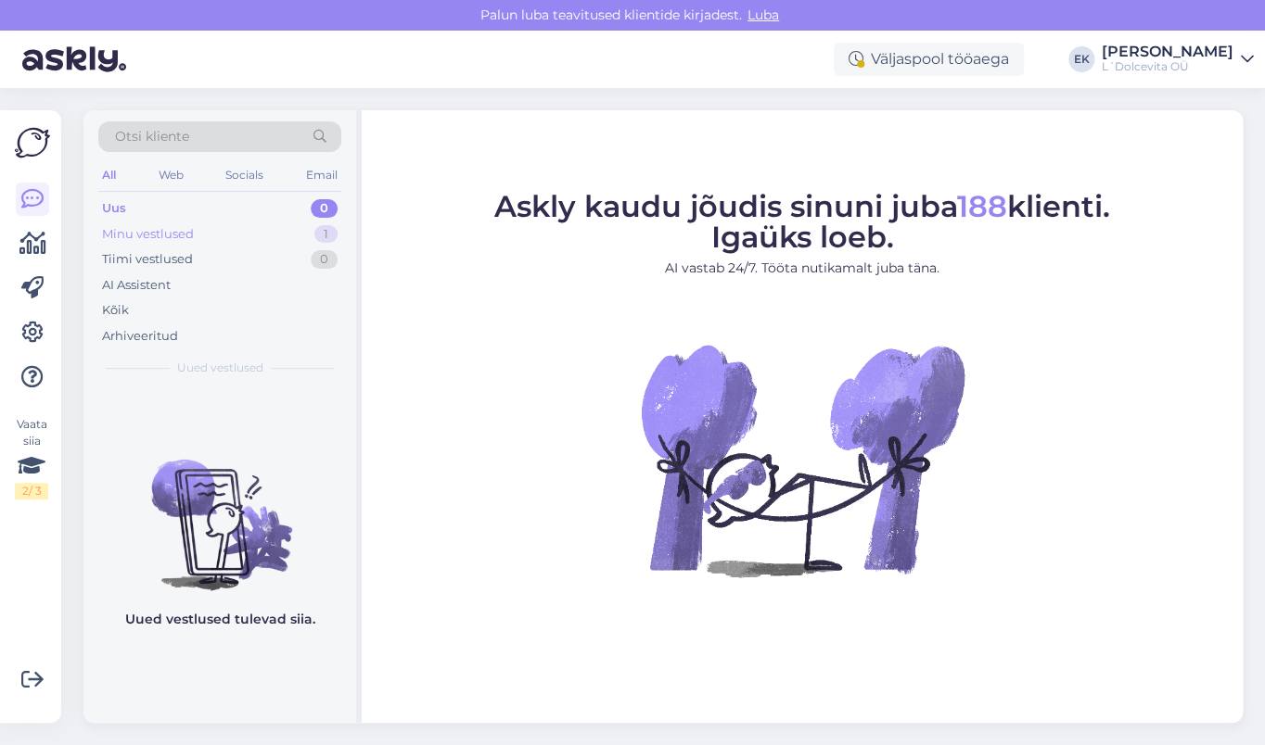
click at [149, 235] on div "Minu vestlused" at bounding box center [148, 234] width 92 height 19
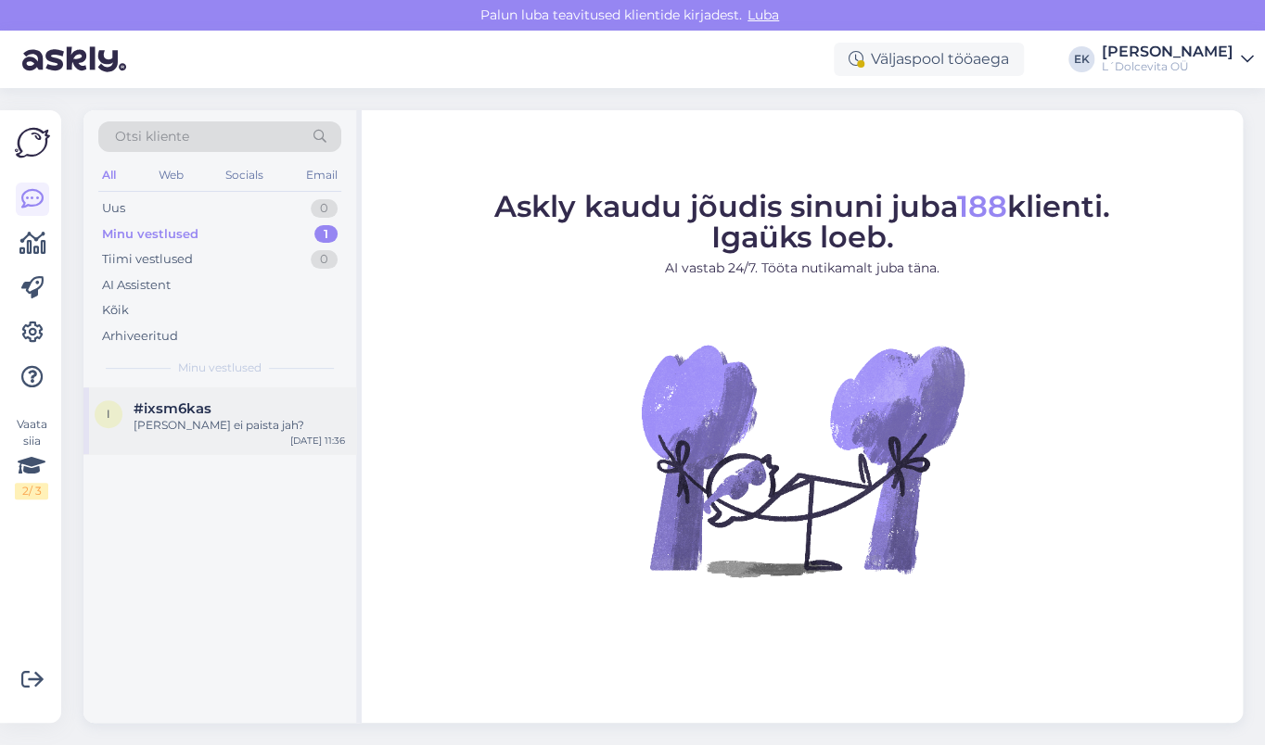
click at [210, 407] on div "#ixsm6kas" at bounding box center [239, 409] width 211 height 17
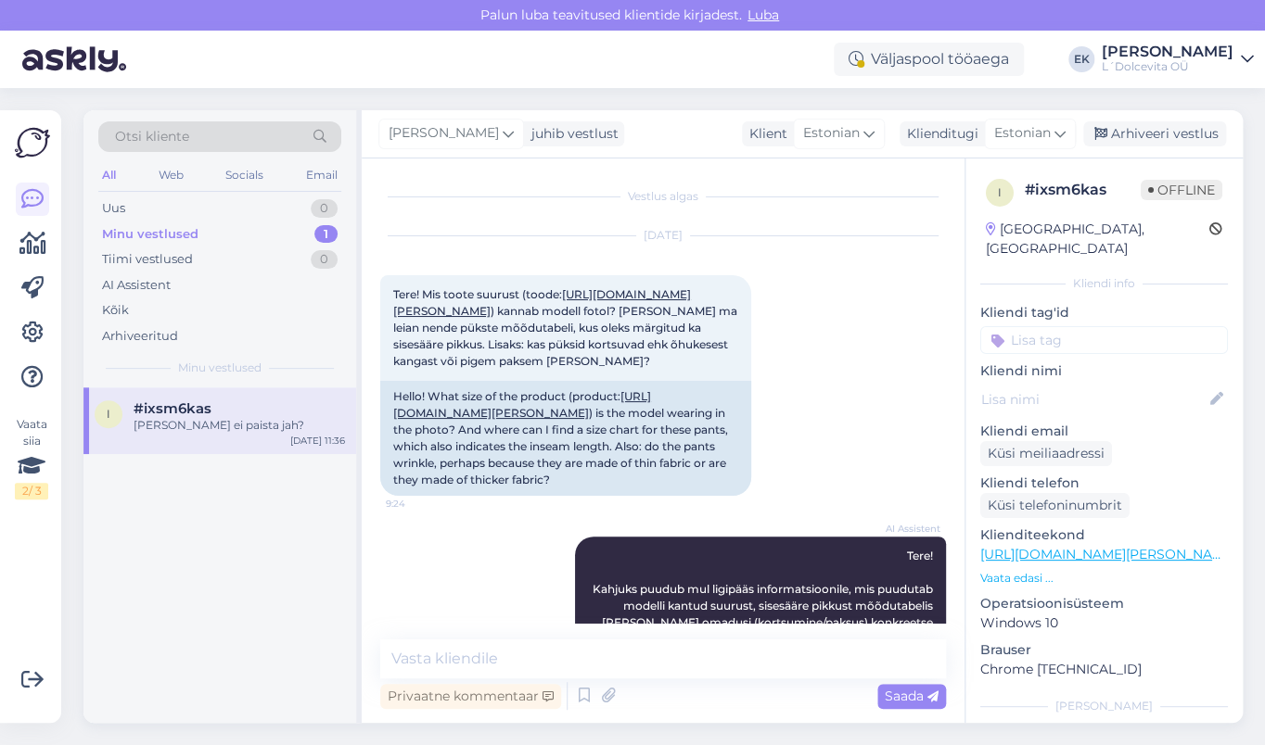
scroll to position [1036, 0]
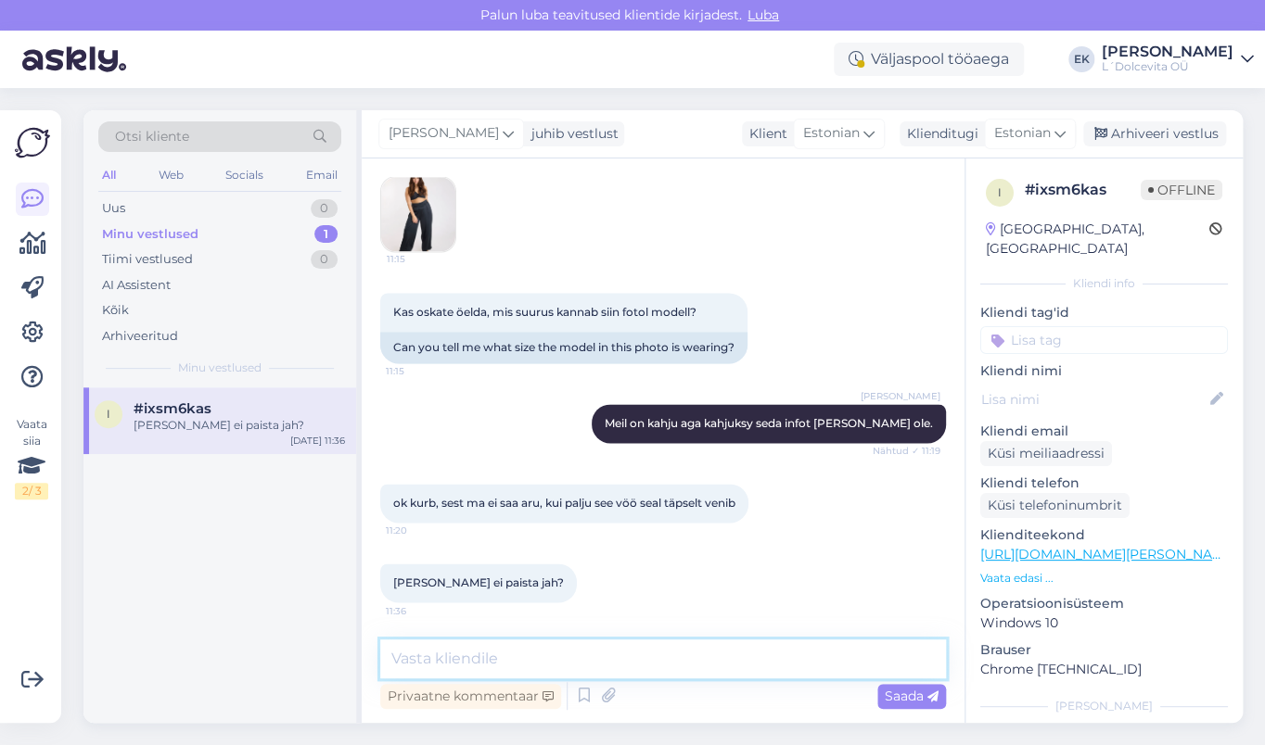
click at [446, 655] on textarea at bounding box center [663, 659] width 566 height 39
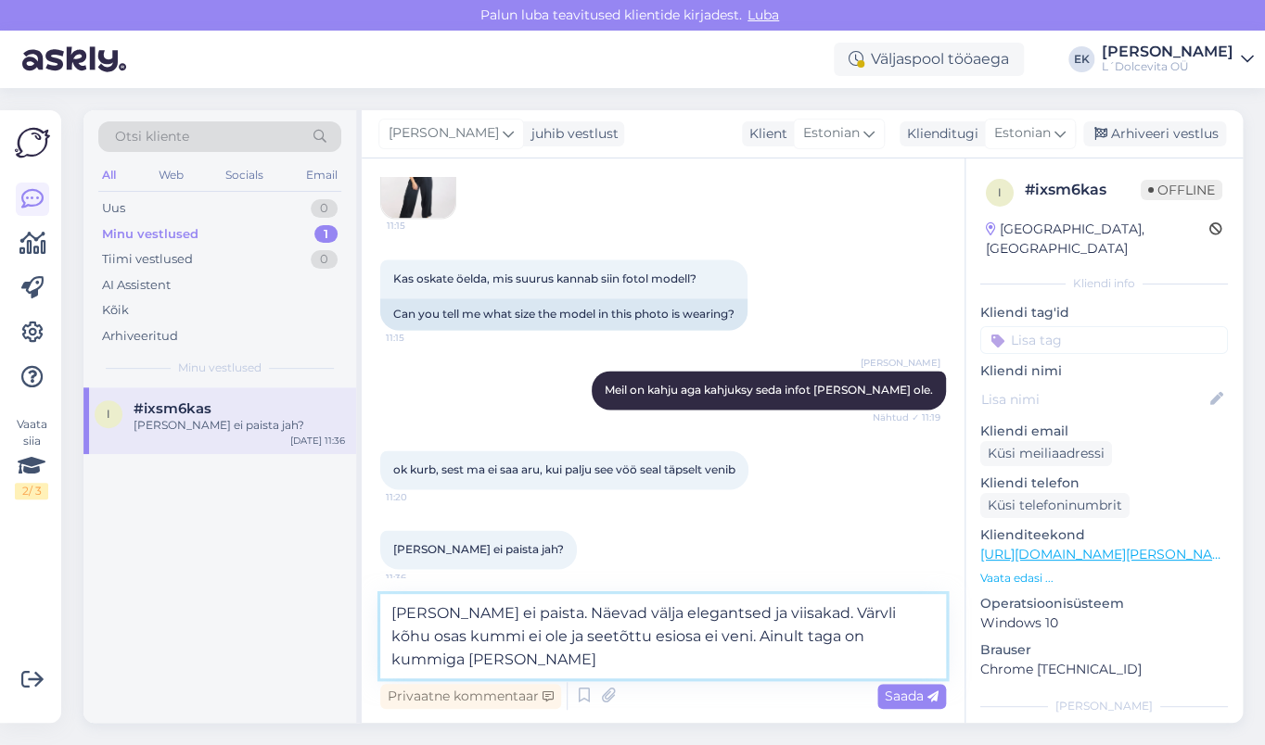
type textarea "[PERSON_NAME] ei paista. Näevad välja elegantsed ja viisakad. Värvli kõhu osas …"
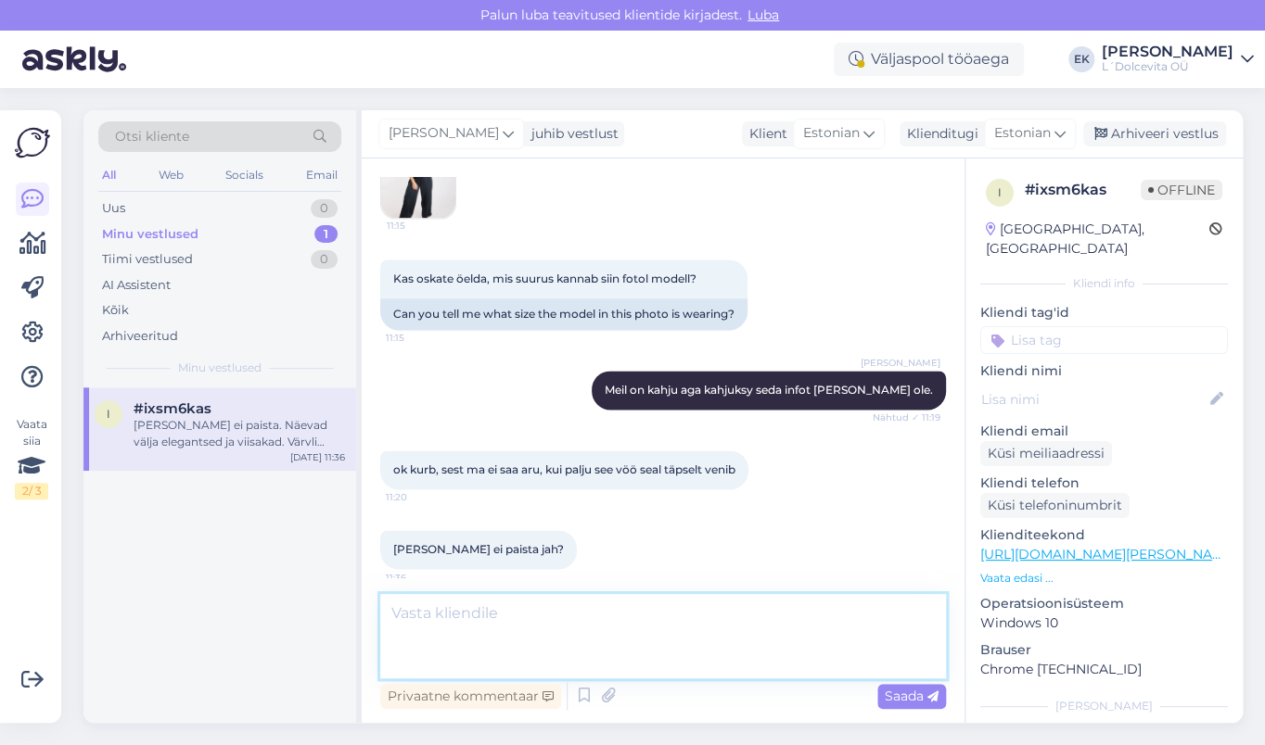
scroll to position [1149, 0]
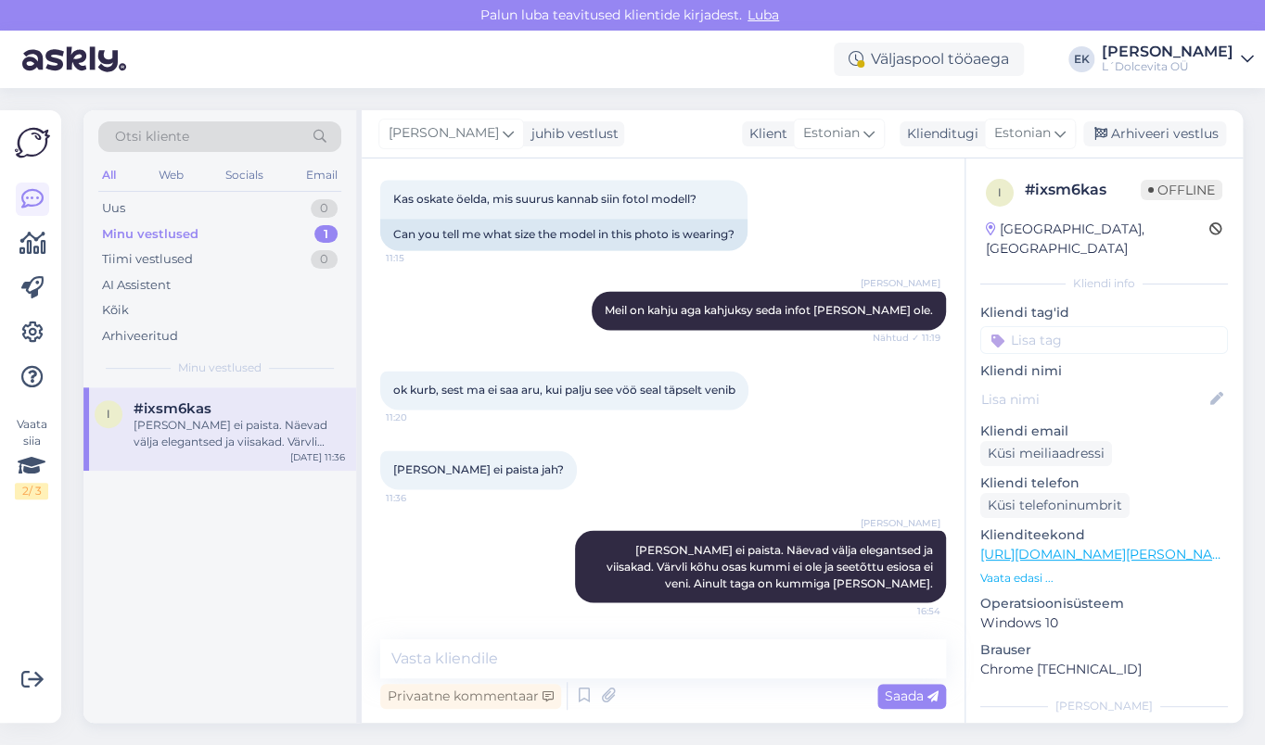
click at [215, 423] on div "[PERSON_NAME] ei paista. Näevad välja elegantsed ja viisakad. Värvli kõhu osas …" at bounding box center [239, 433] width 211 height 33
click at [1170, 135] on div "Arhiveeri vestlus" at bounding box center [1154, 133] width 143 height 25
